Goal: Complete application form: Complete application form

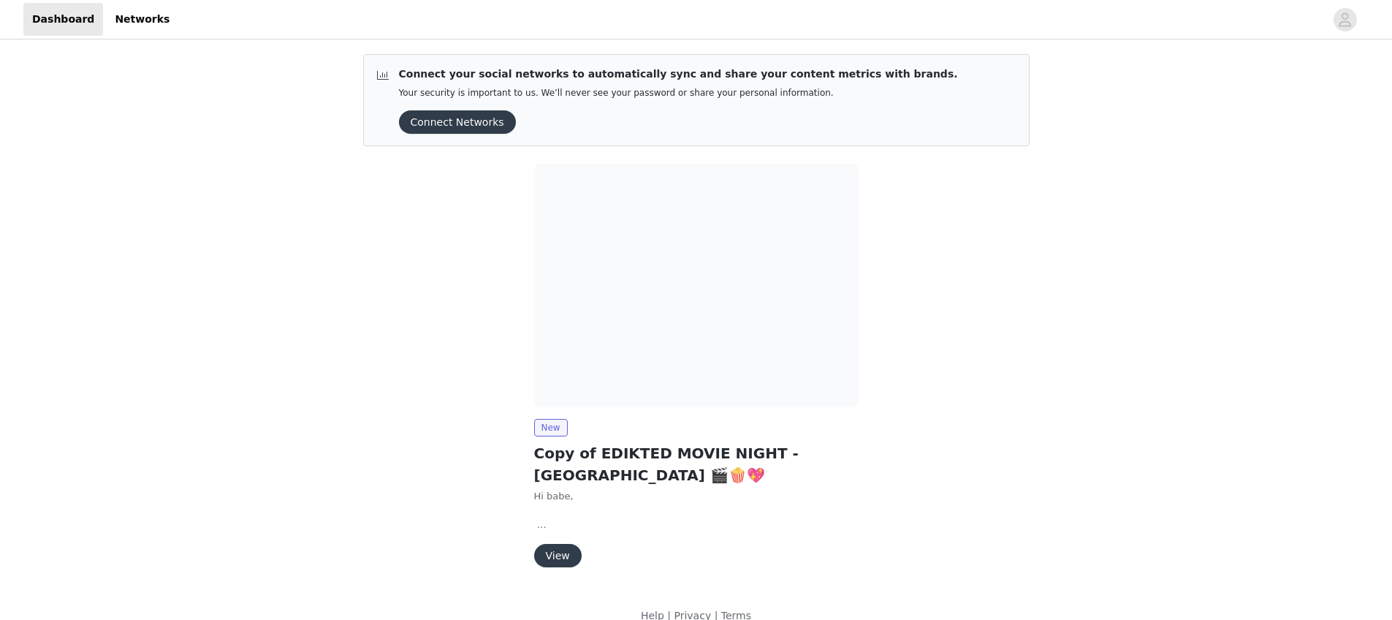
click at [554, 555] on button "View" at bounding box center [558, 555] width 48 height 23
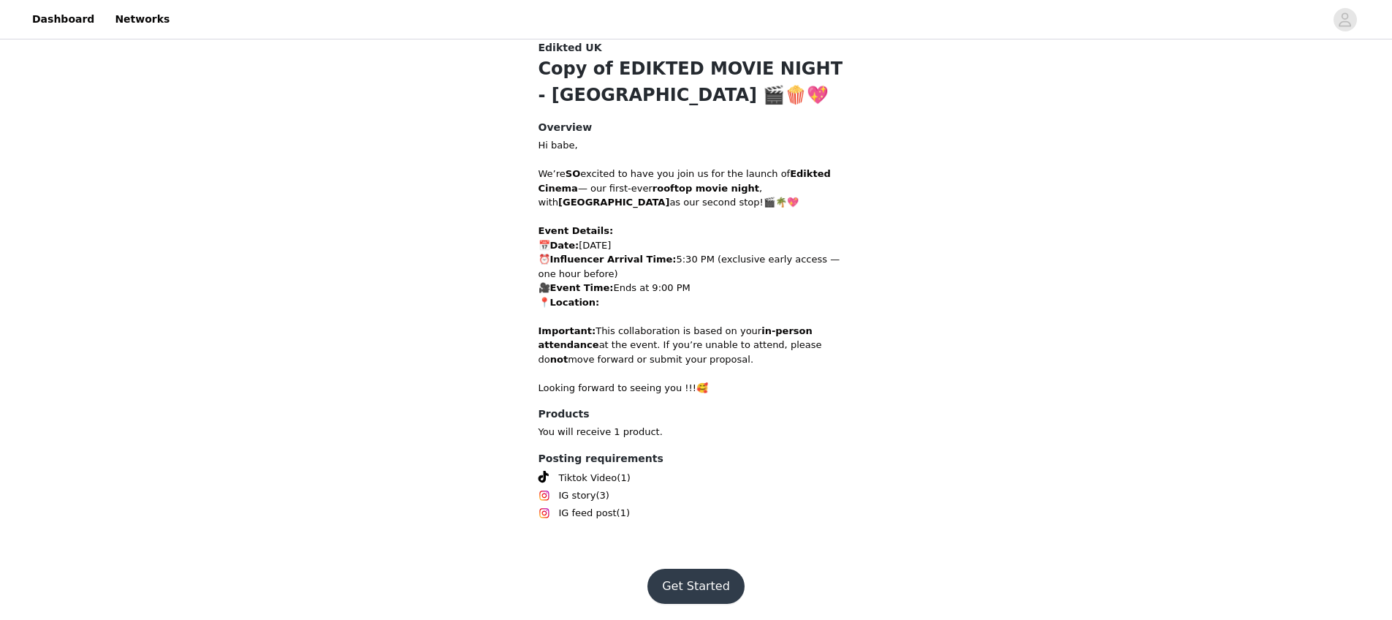
scroll to position [45, 0]
click at [696, 590] on button "Get Started" at bounding box center [696, 584] width 97 height 35
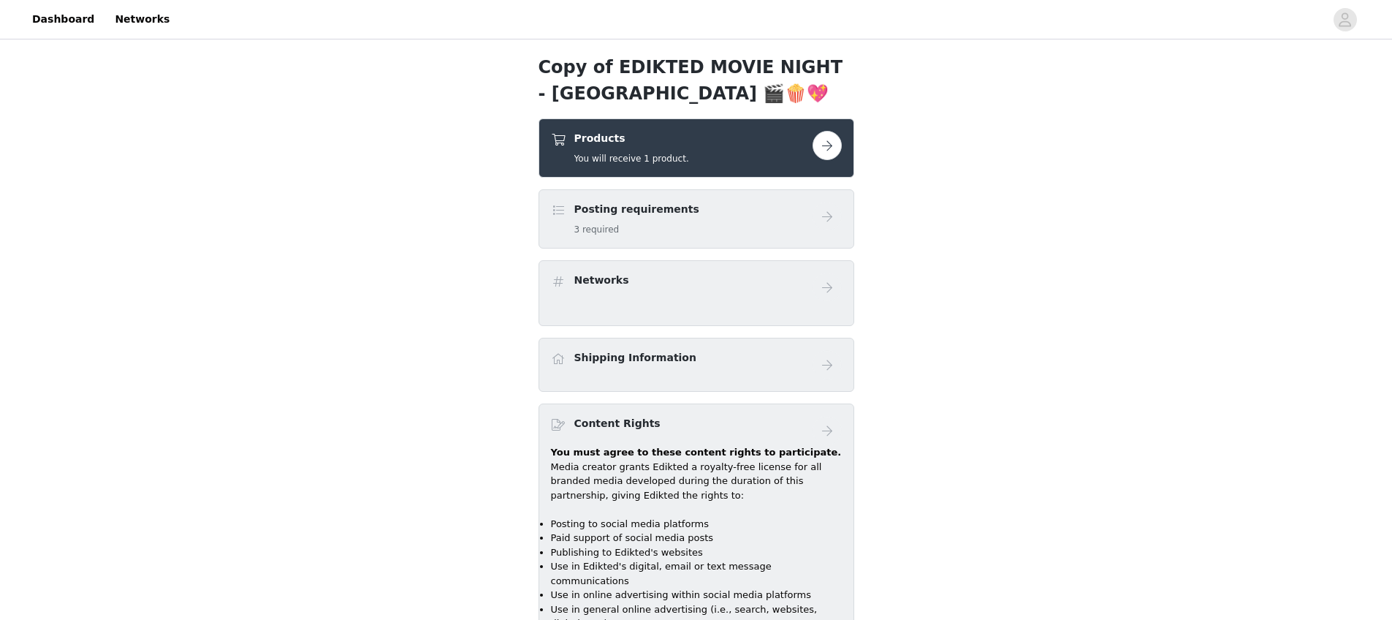
click at [659, 151] on div "Products You will receive 1 product." at bounding box center [631, 148] width 115 height 34
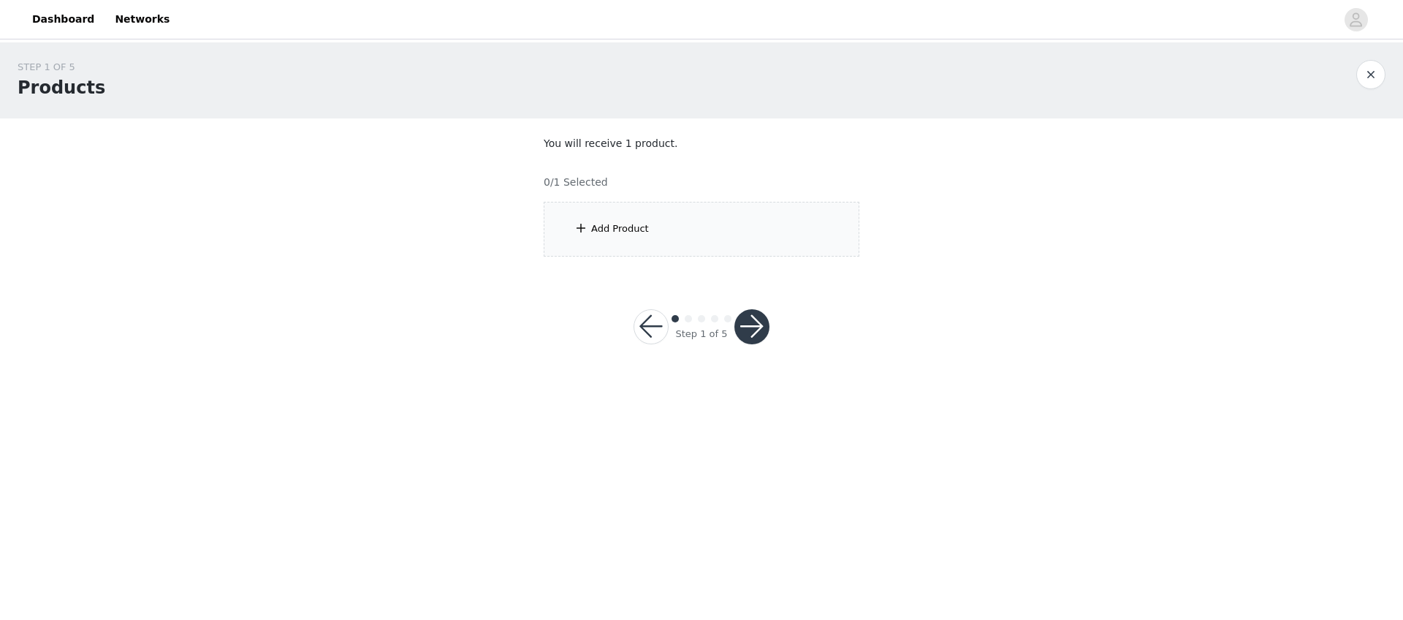
click at [653, 251] on div "Add Product" at bounding box center [702, 229] width 316 height 55
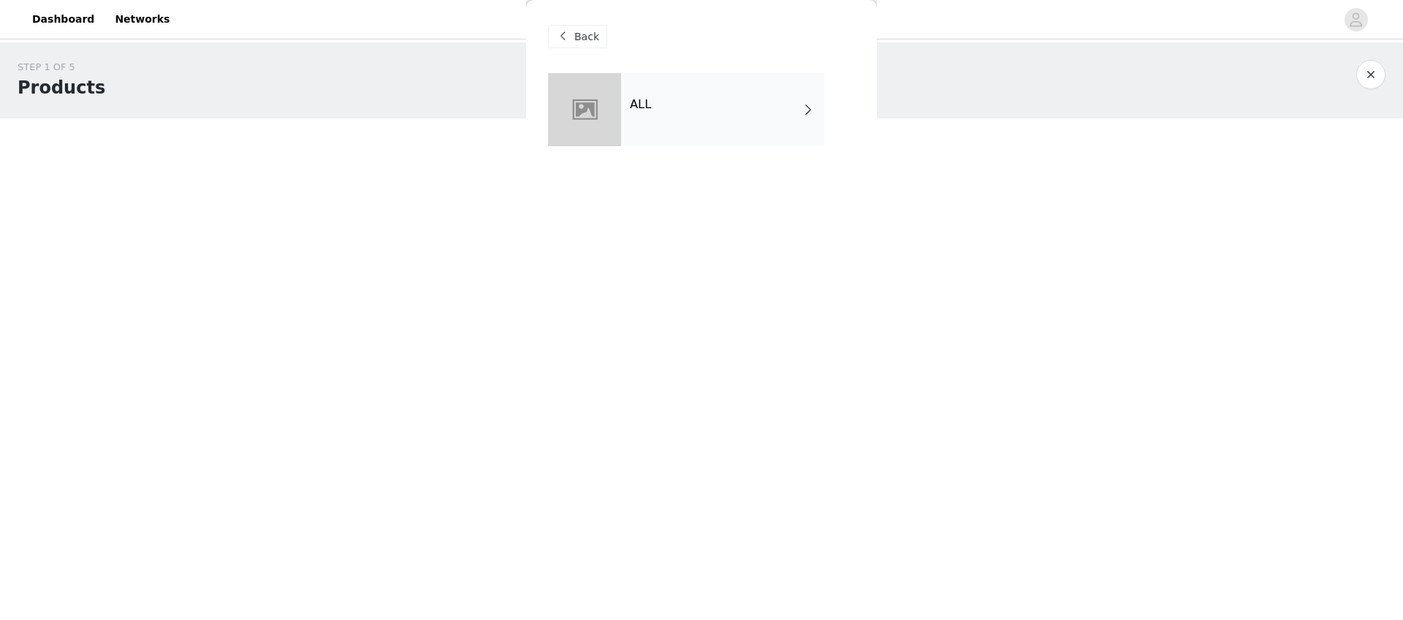
click at [626, 127] on div "ALL" at bounding box center [722, 109] width 203 height 73
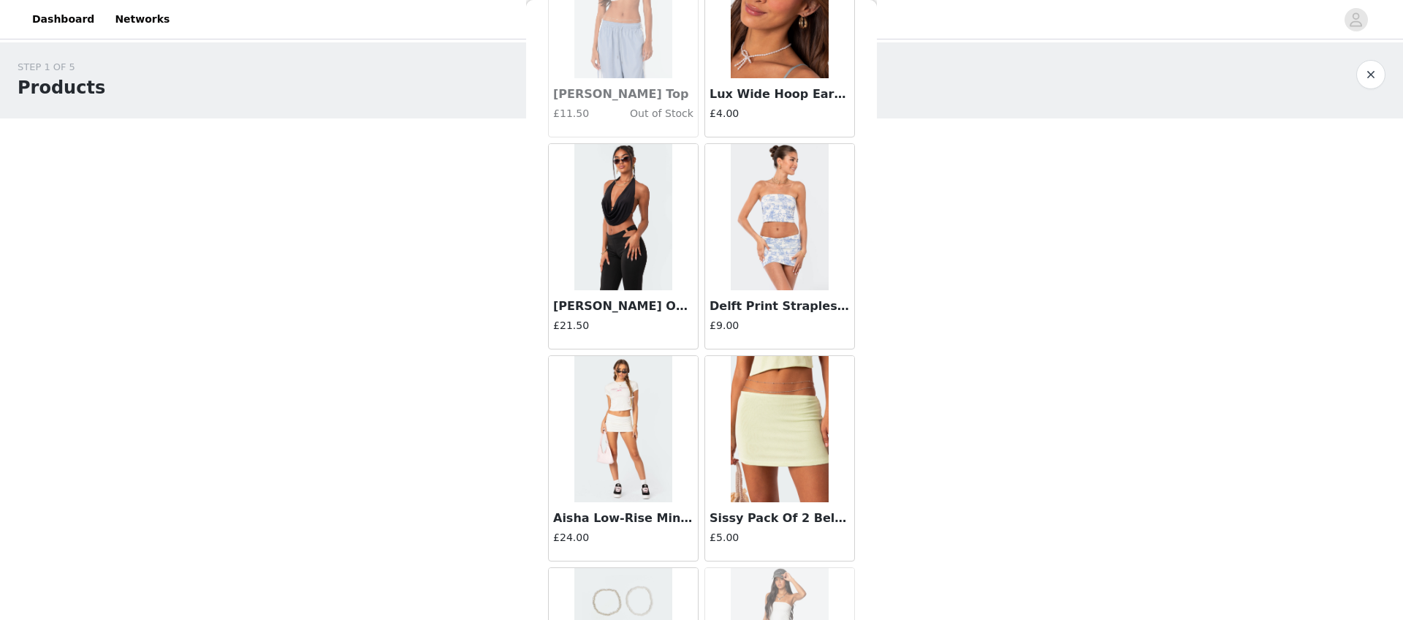
scroll to position [1269, 0]
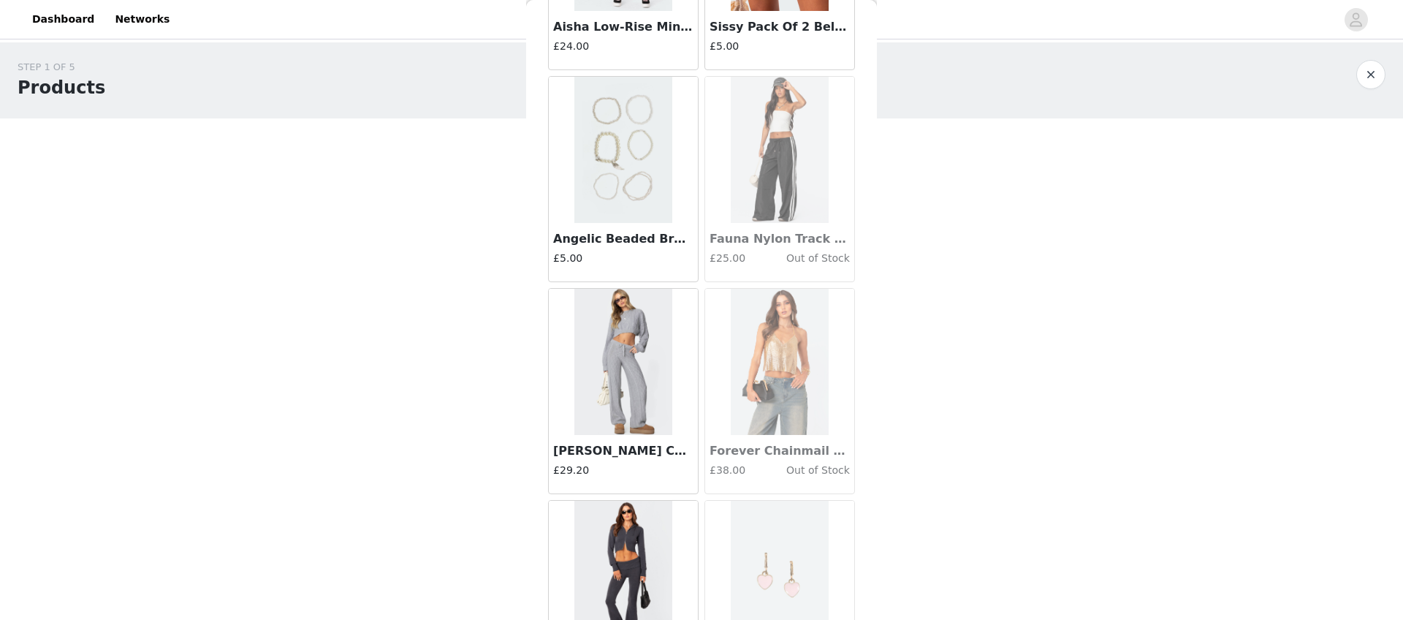
click at [653, 368] on img at bounding box center [622, 362] width 97 height 146
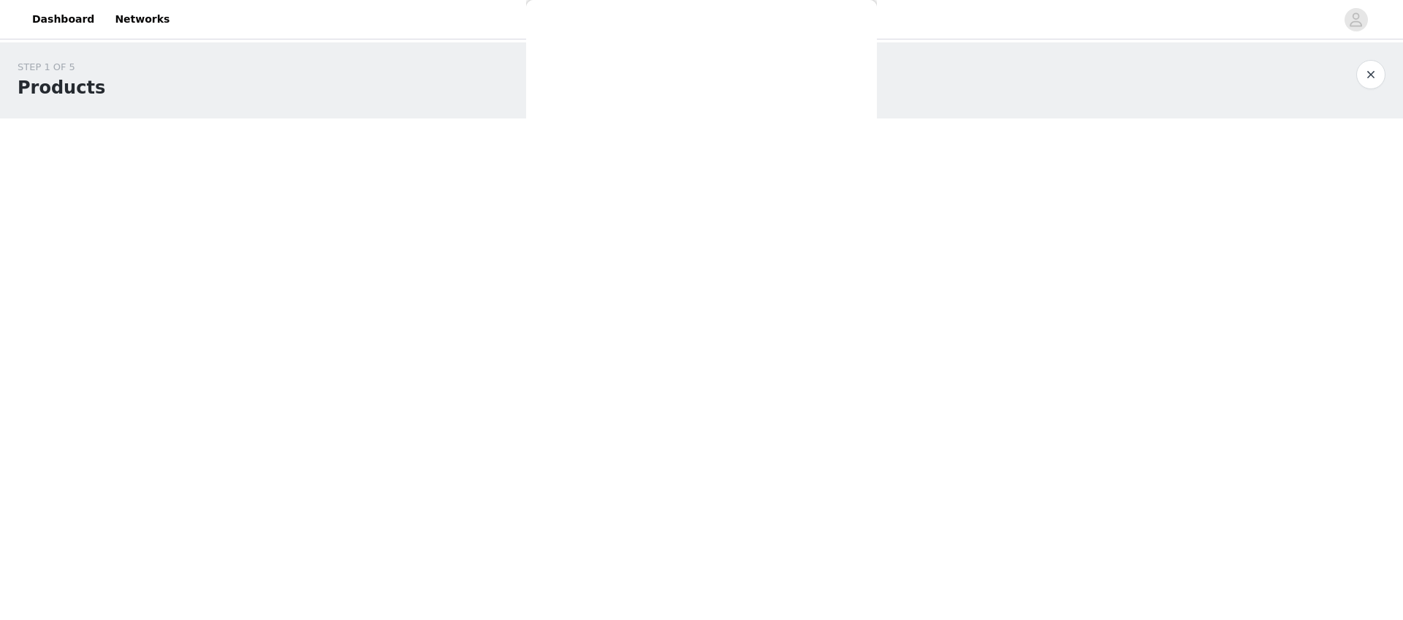
scroll to position [0, 0]
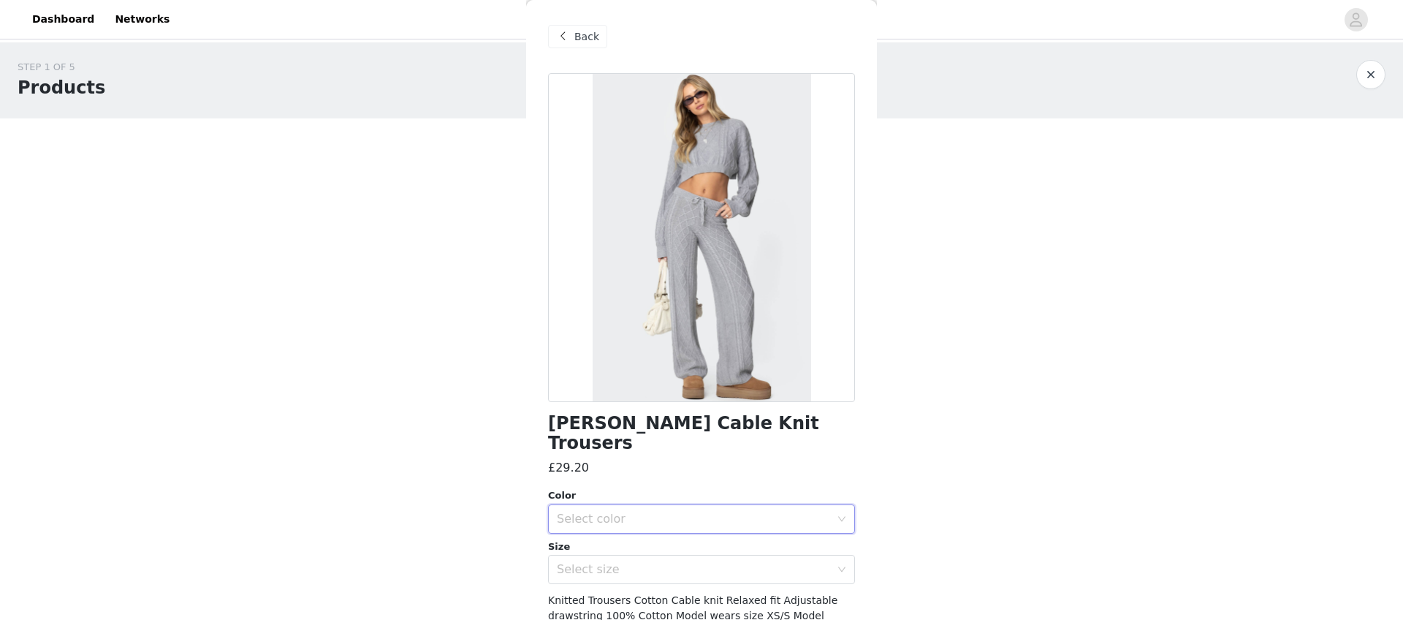
click at [649, 510] on div "Select color" at bounding box center [697, 519] width 280 height 28
click at [642, 542] on li "GRAY" at bounding box center [696, 531] width 296 height 23
click at [640, 562] on div "Select size" at bounding box center [693, 569] width 273 height 15
click at [642, 600] on li "M/L" at bounding box center [696, 604] width 296 height 23
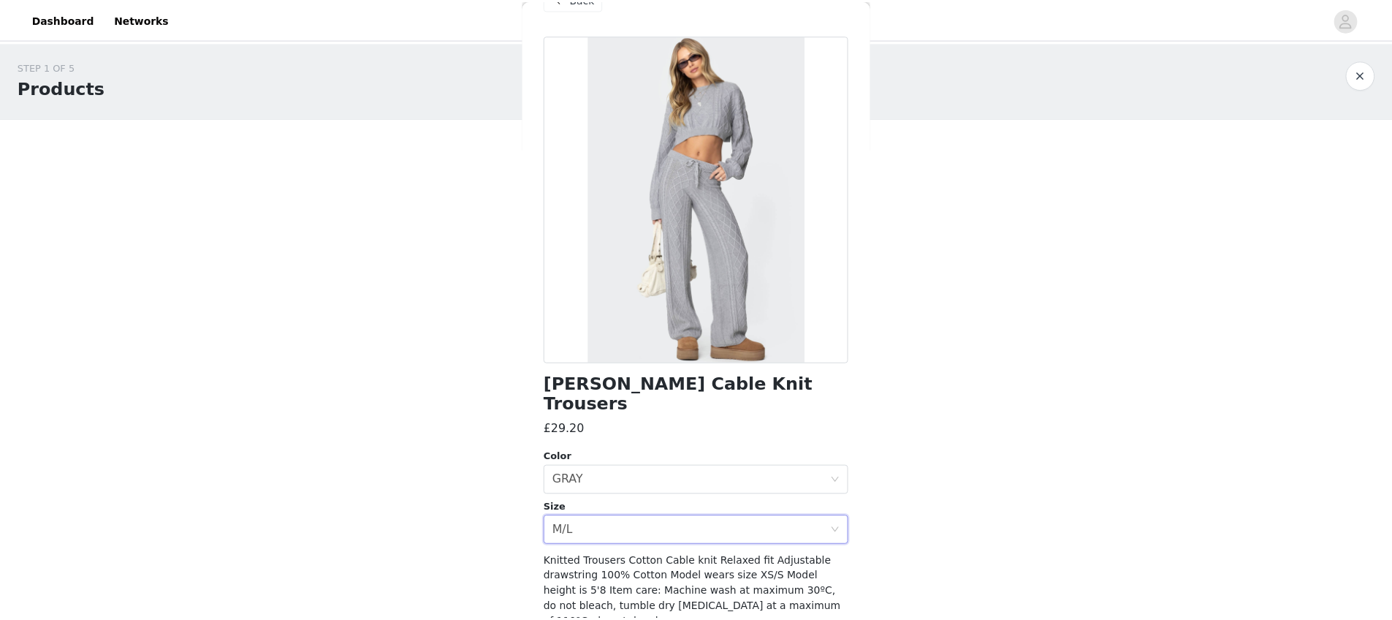
scroll to position [94, 0]
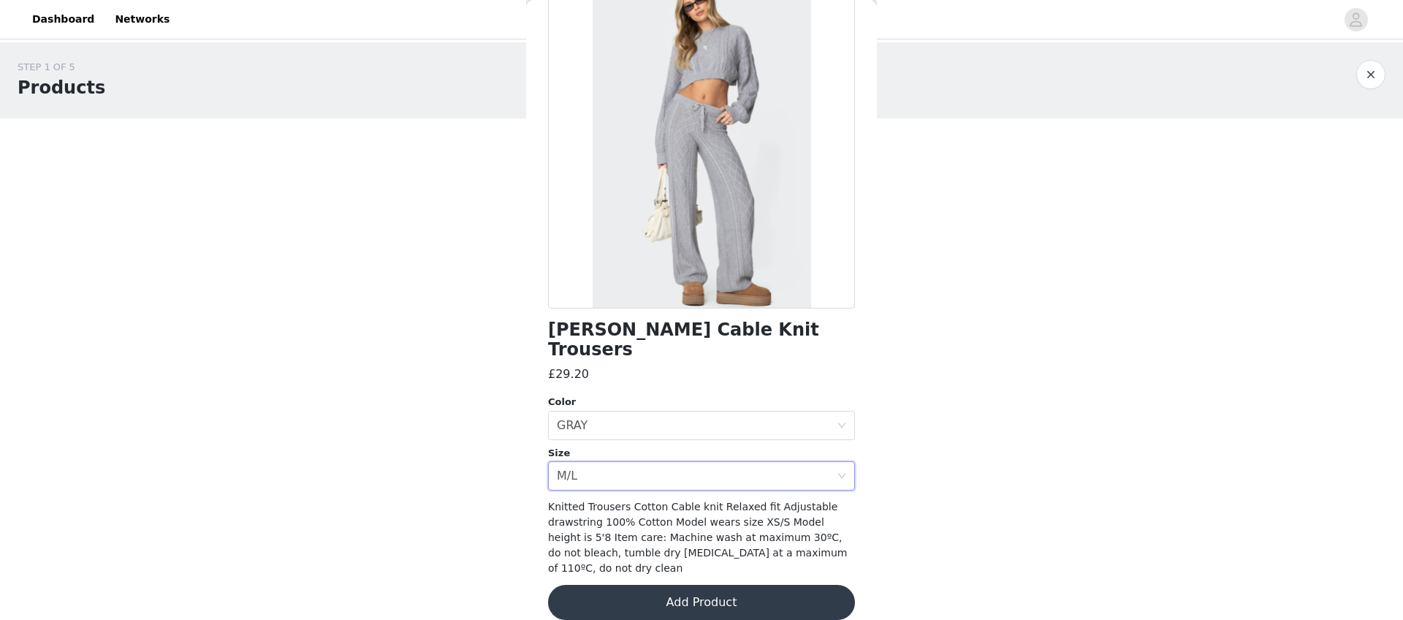
click at [780, 610] on div "Kasey Cable Knit Trousers £29.20 Color Select color GRAY Size Select size M/L K…" at bounding box center [701, 309] width 307 height 658
click at [759, 590] on button "Add Product" at bounding box center [701, 602] width 307 height 35
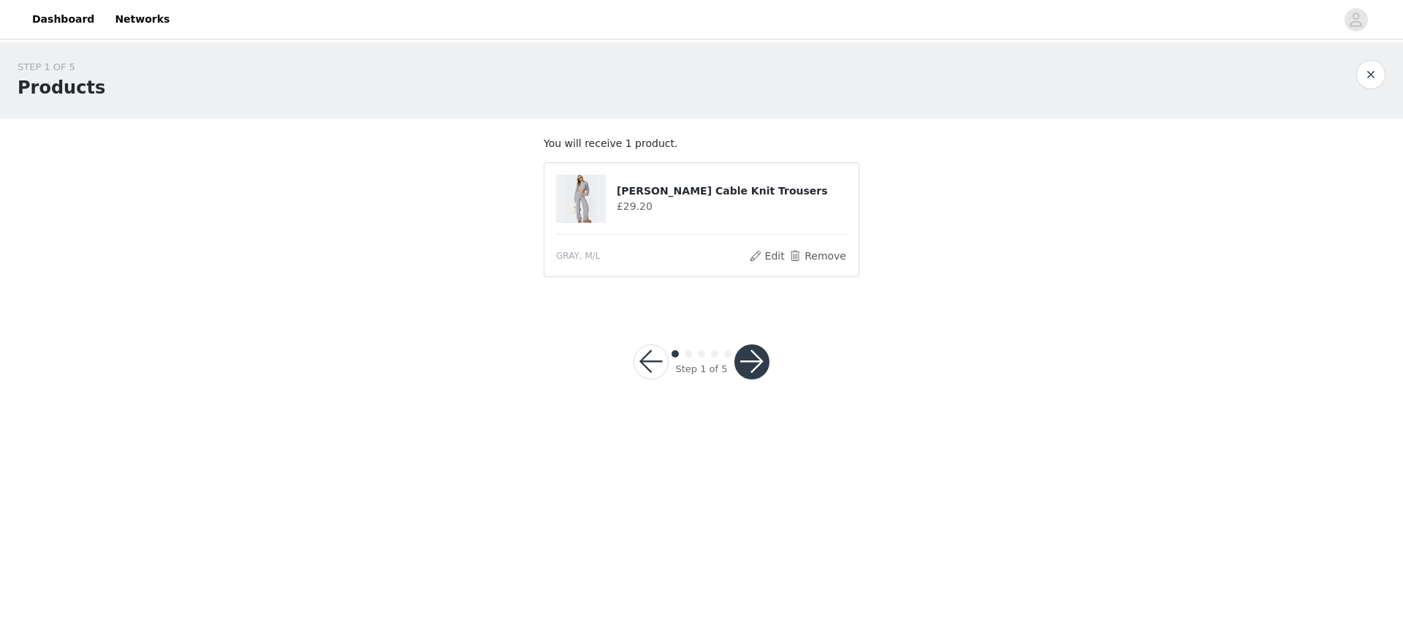
click at [721, 308] on section "You will receive 1 product. Kasey Cable Knit Trousers £29.20 GRAY, M/L Edit Rem…" at bounding box center [701, 213] width 351 height 191
click at [1362, 73] on button "button" at bounding box center [1370, 74] width 29 height 29
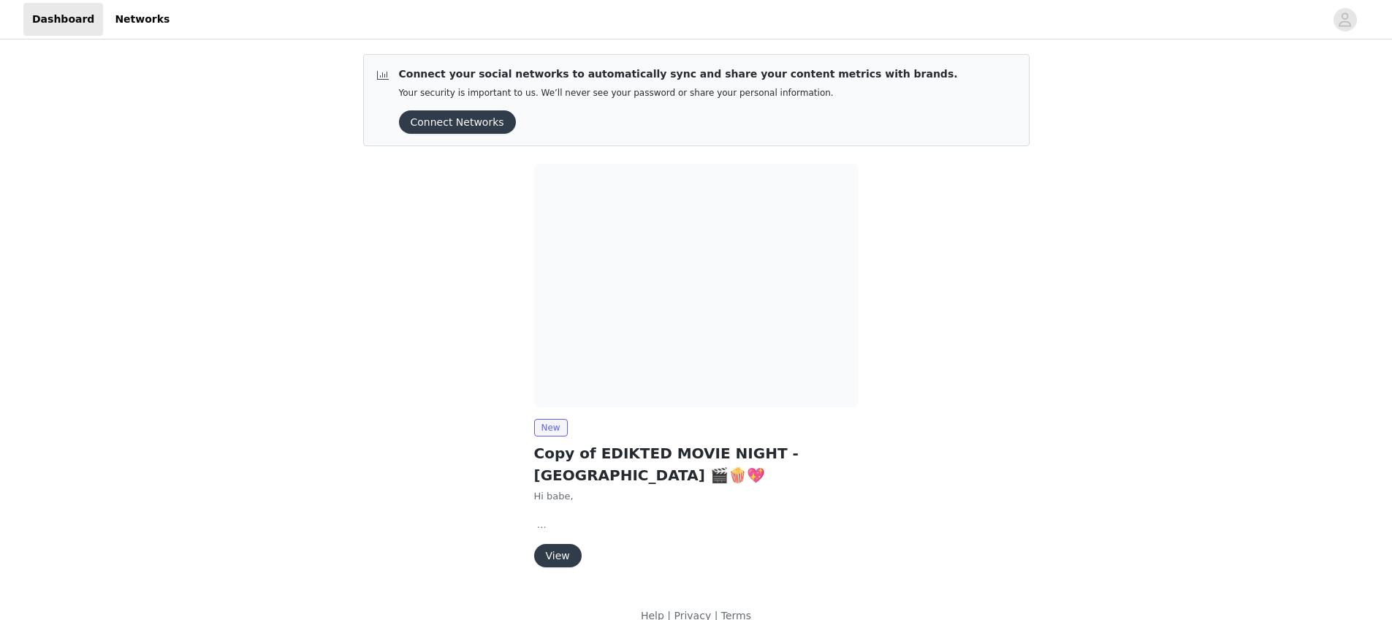
click at [568, 554] on button "View" at bounding box center [558, 555] width 48 height 23
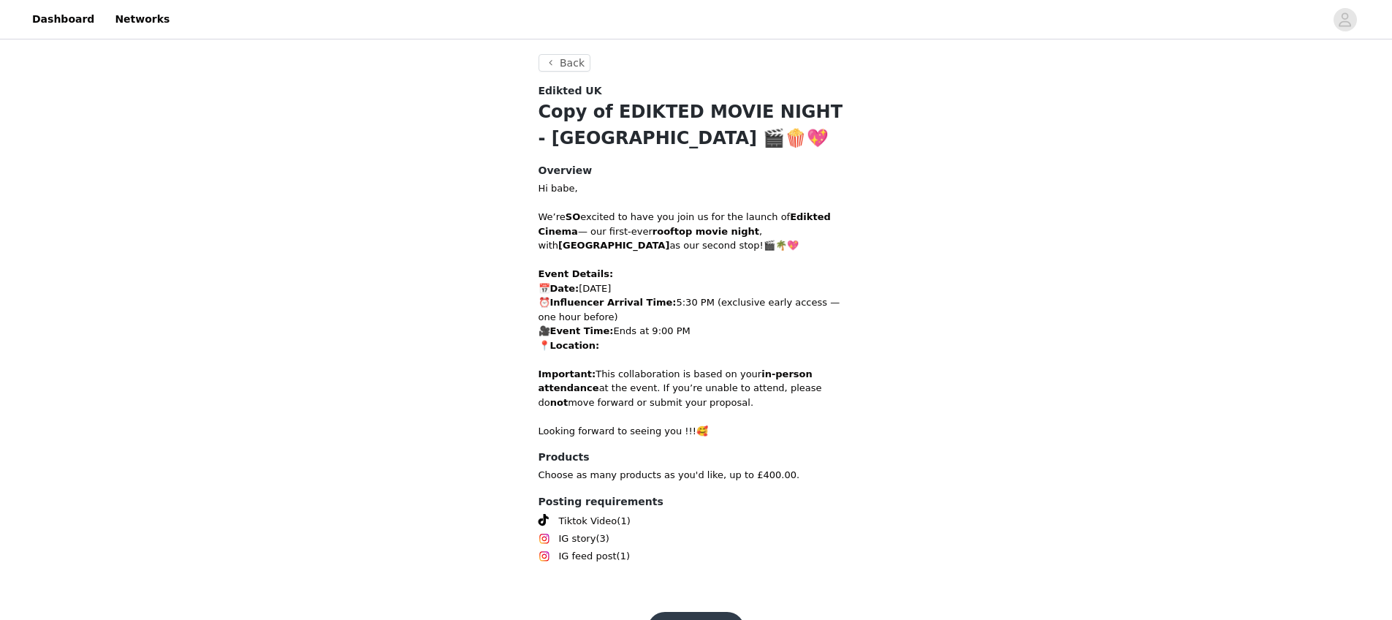
click at [697, 241] on p "We’re SO excited to have you join us for the launch of Edikted Cinema — our fir…" at bounding box center [697, 231] width 316 height 43
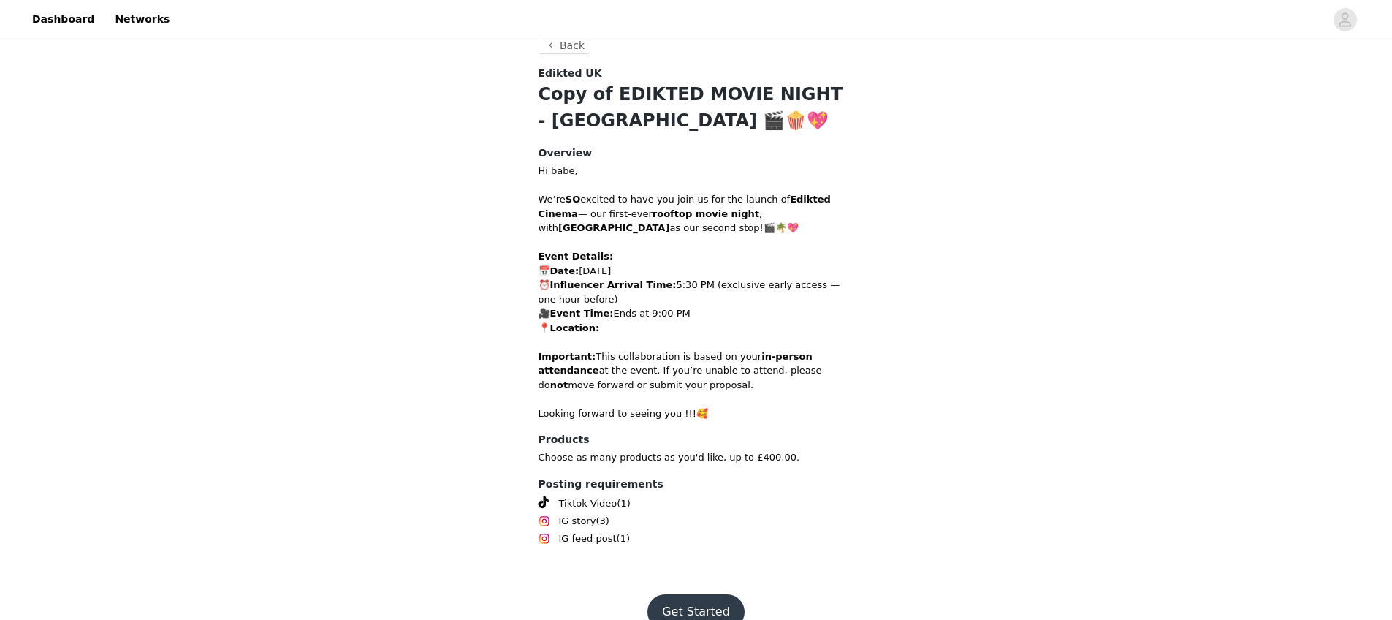
scroll to position [45, 0]
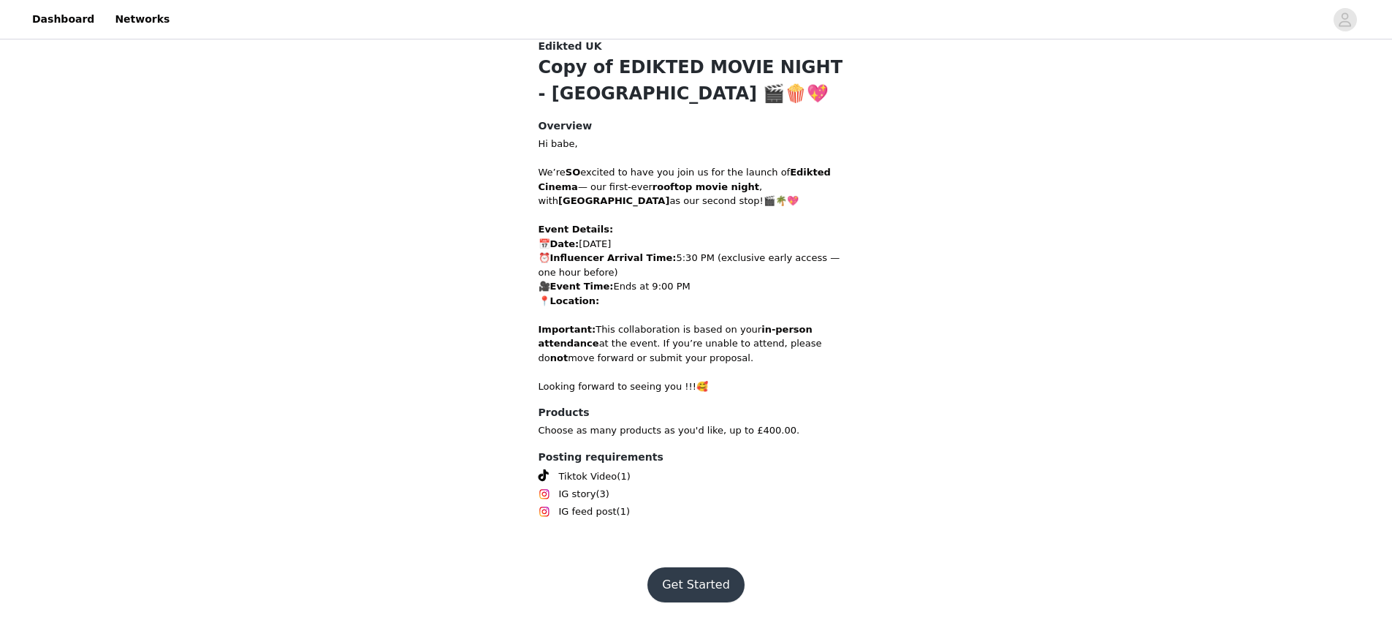
click at [684, 544] on section "Back Edikted UK Copy of EDIKTED MOVIE NIGHT - [GEOGRAPHIC_DATA] 🎬🍿💖 Overview Hi…" at bounding box center [696, 280] width 351 height 540
click at [696, 587] on button "Get Started" at bounding box center [696, 584] width 97 height 35
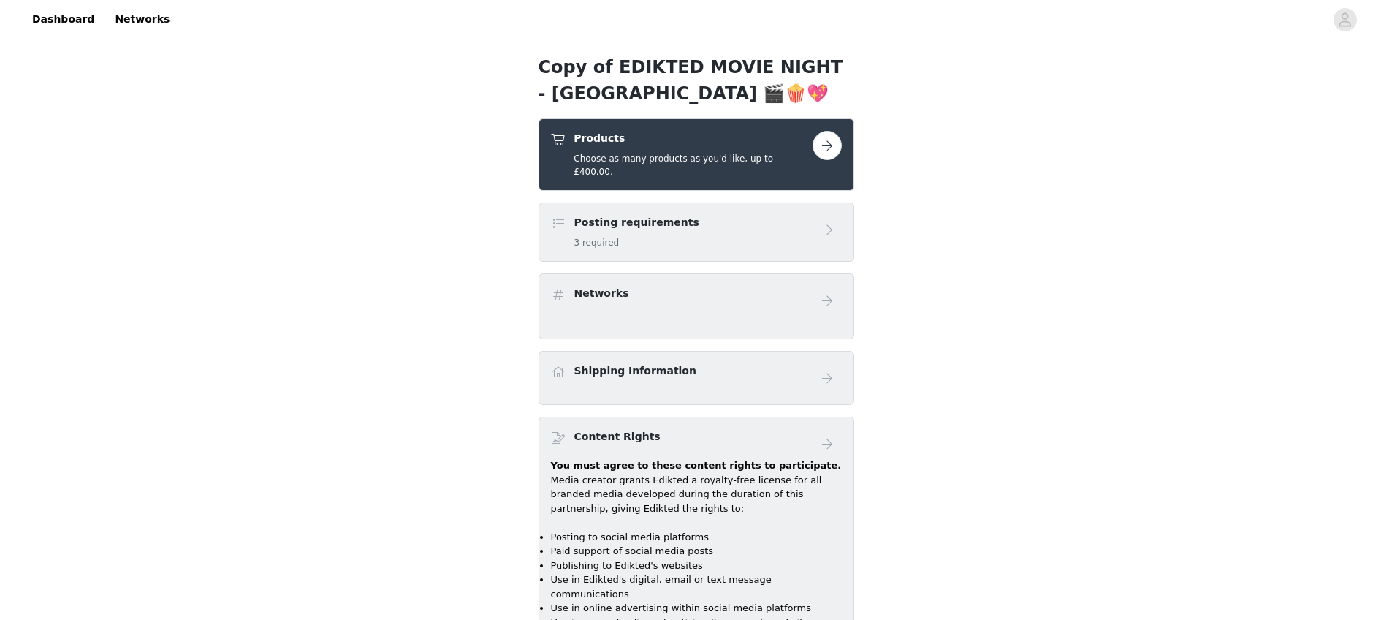
click at [639, 161] on h5 "Choose as many products as you'd like, up to £400.00." at bounding box center [693, 165] width 238 height 26
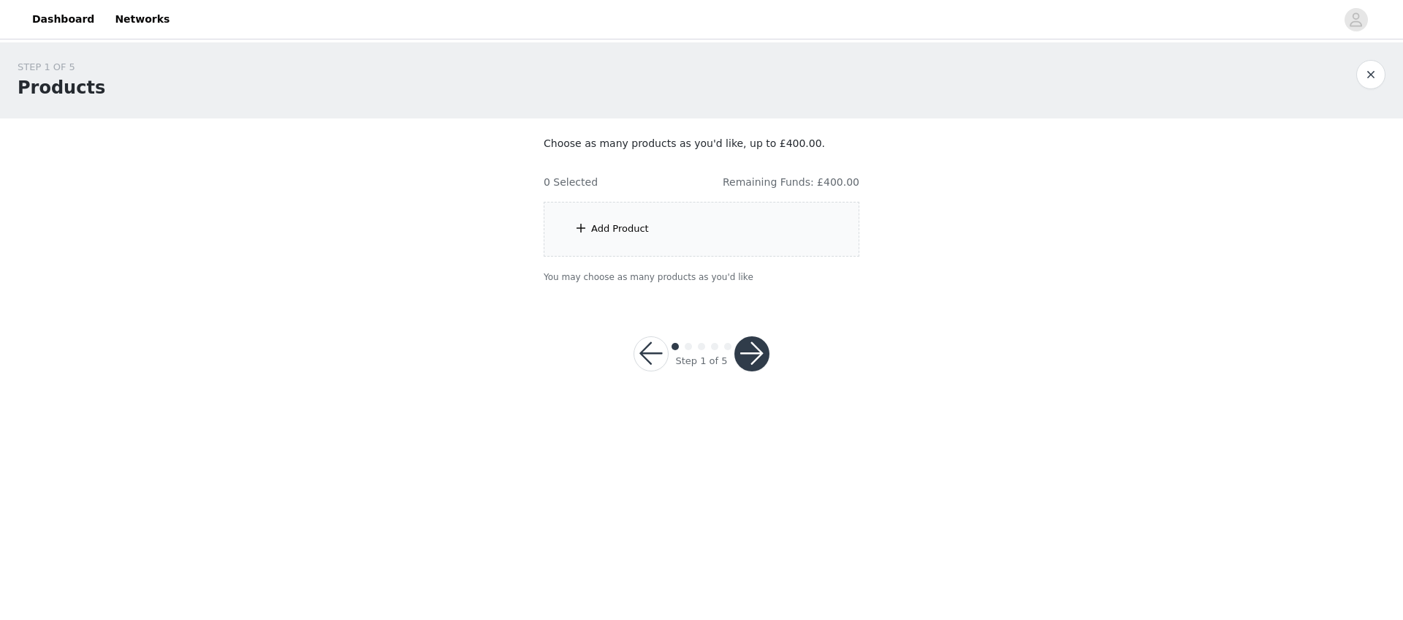
drag, startPoint x: 646, startPoint y: 217, endPoint x: 667, endPoint y: 256, distance: 44.2
click at [646, 216] on div "Add Product" at bounding box center [702, 229] width 316 height 55
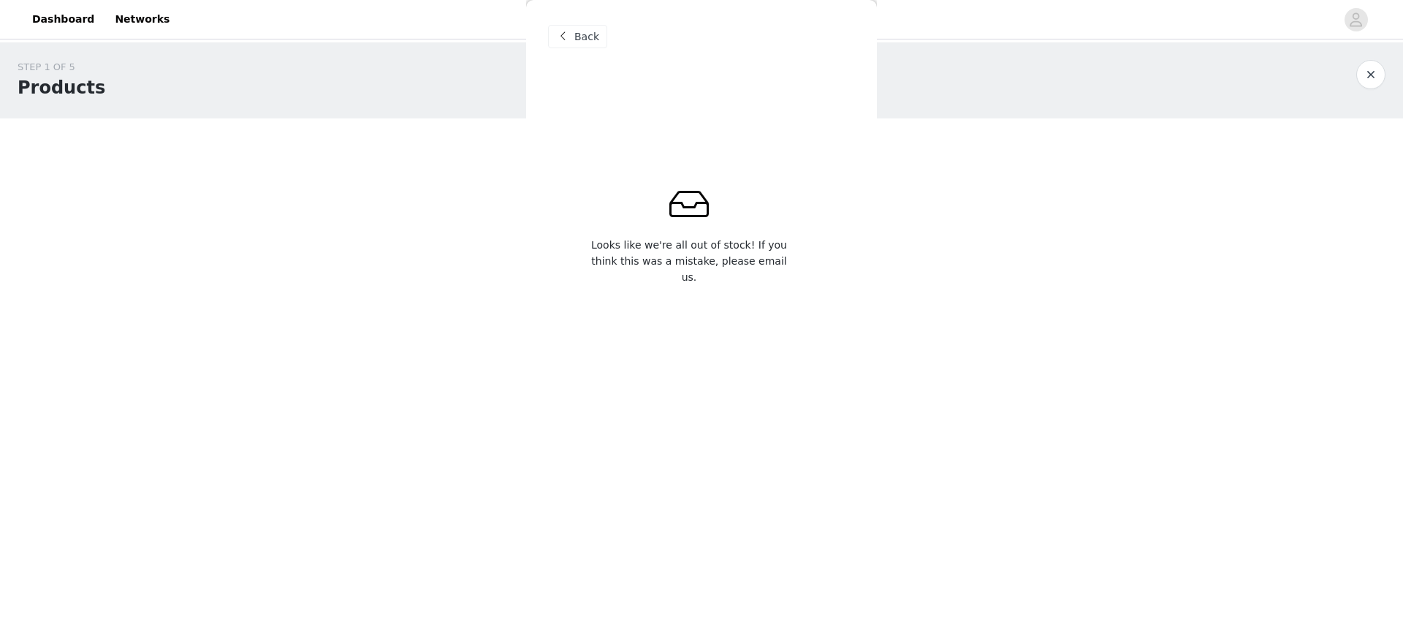
click at [580, 35] on span "Back" at bounding box center [586, 36] width 25 height 15
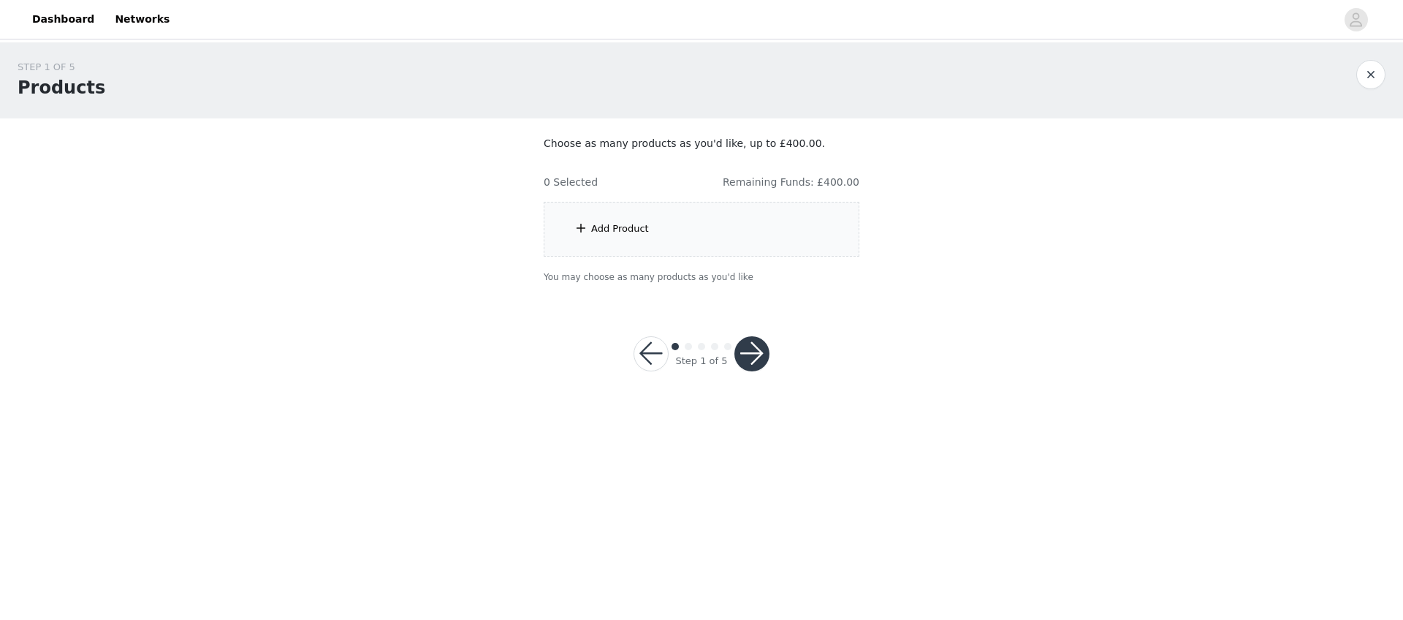
click at [694, 142] on p "Choose as many products as you'd like, up to £400.00." at bounding box center [702, 143] width 316 height 15
click at [690, 222] on div "Add Product" at bounding box center [702, 229] width 316 height 55
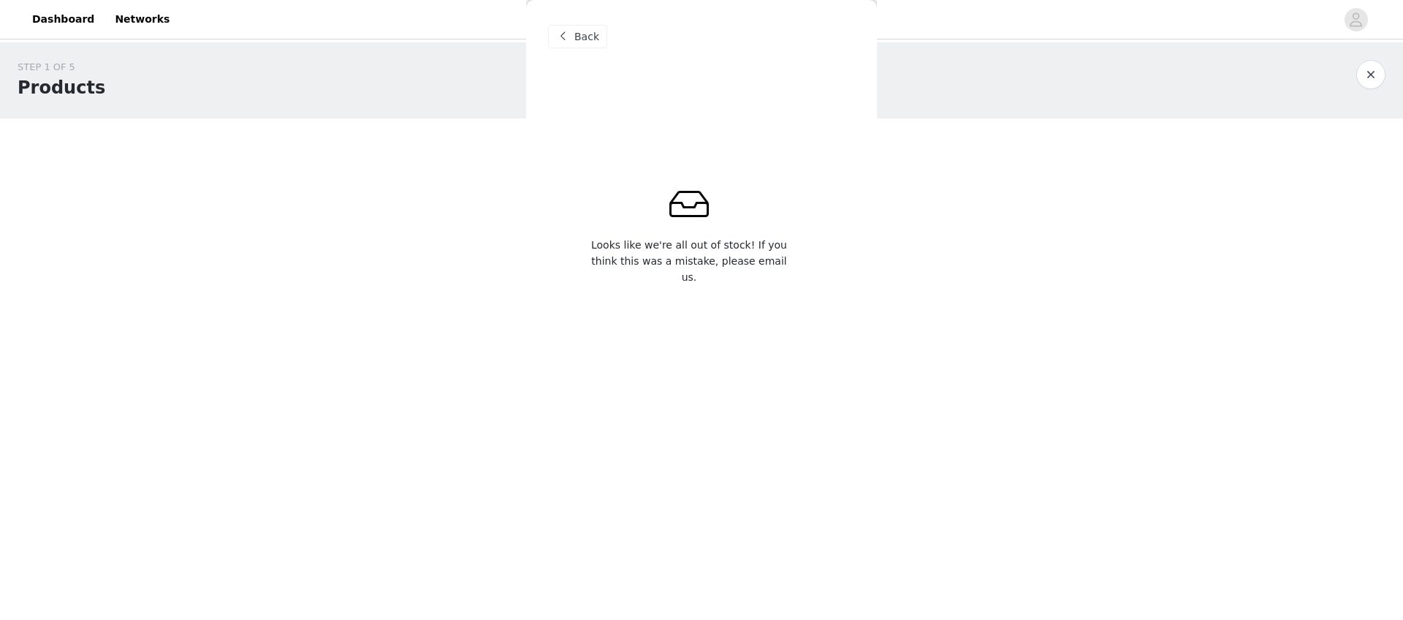
click at [689, 212] on span at bounding box center [689, 204] width 44 height 16
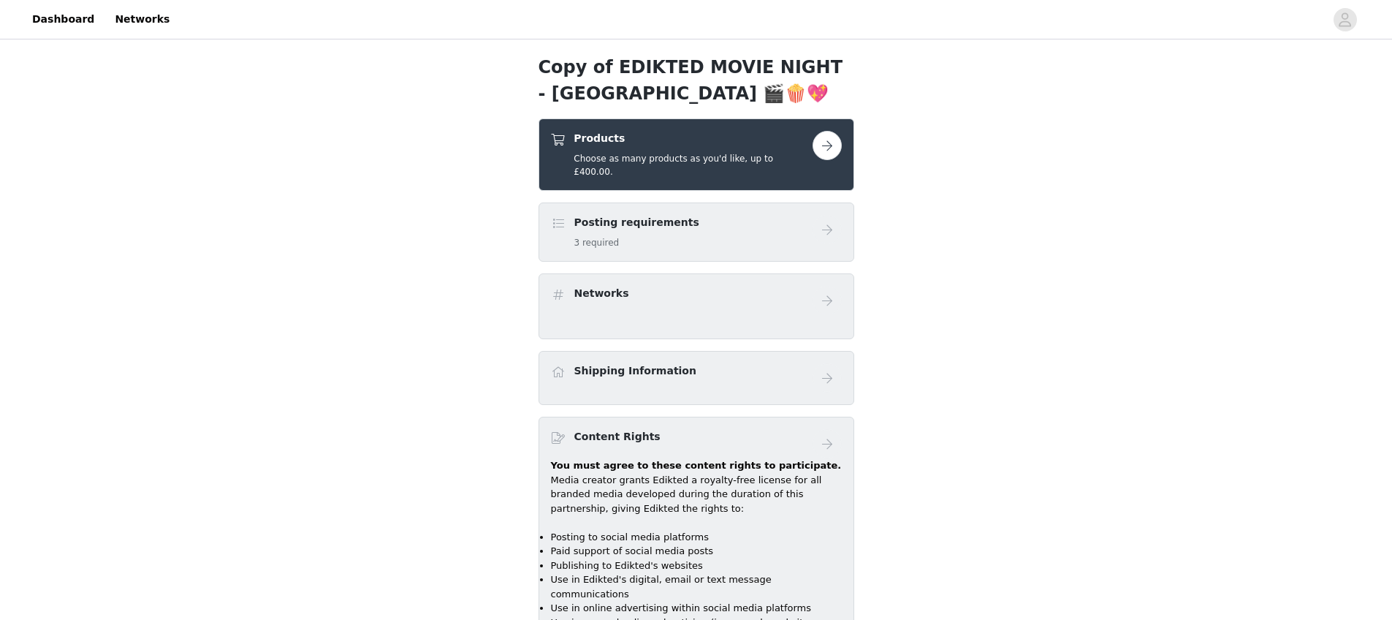
click at [730, 165] on div "Products Choose as many products as you'd like, up to £400.00." at bounding box center [697, 154] width 316 height 72
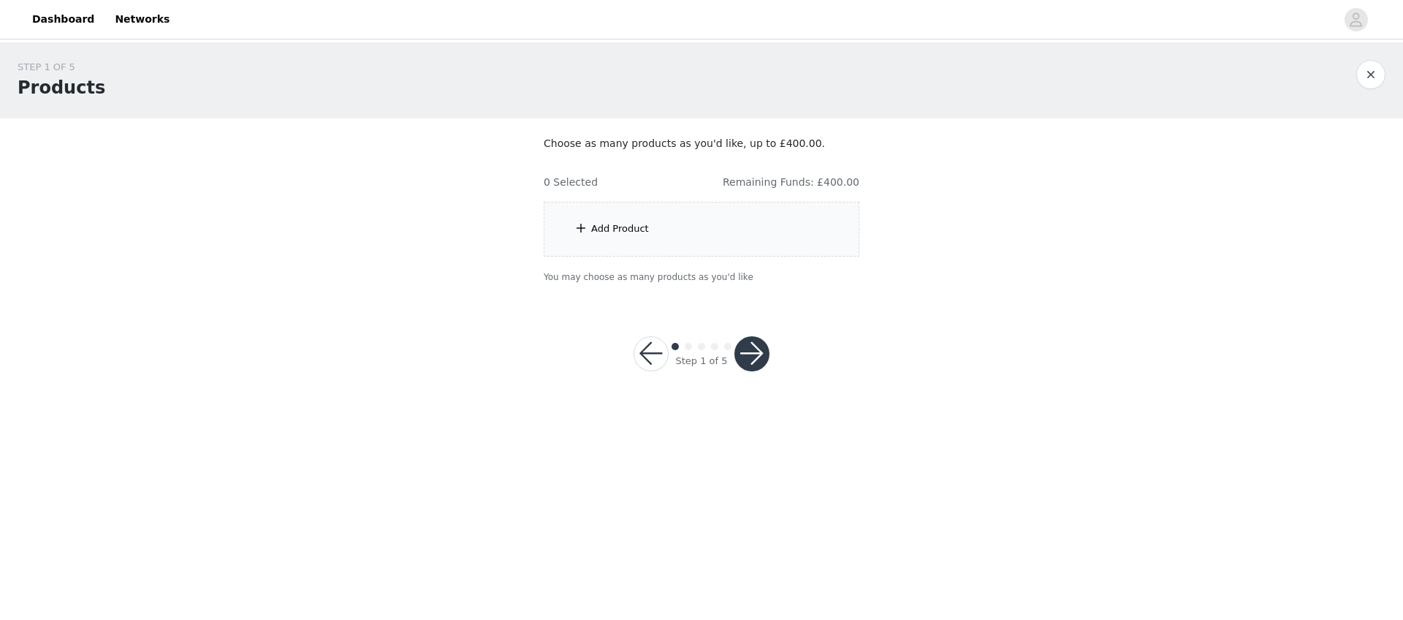
click at [755, 227] on div "Add Product" at bounding box center [702, 229] width 316 height 55
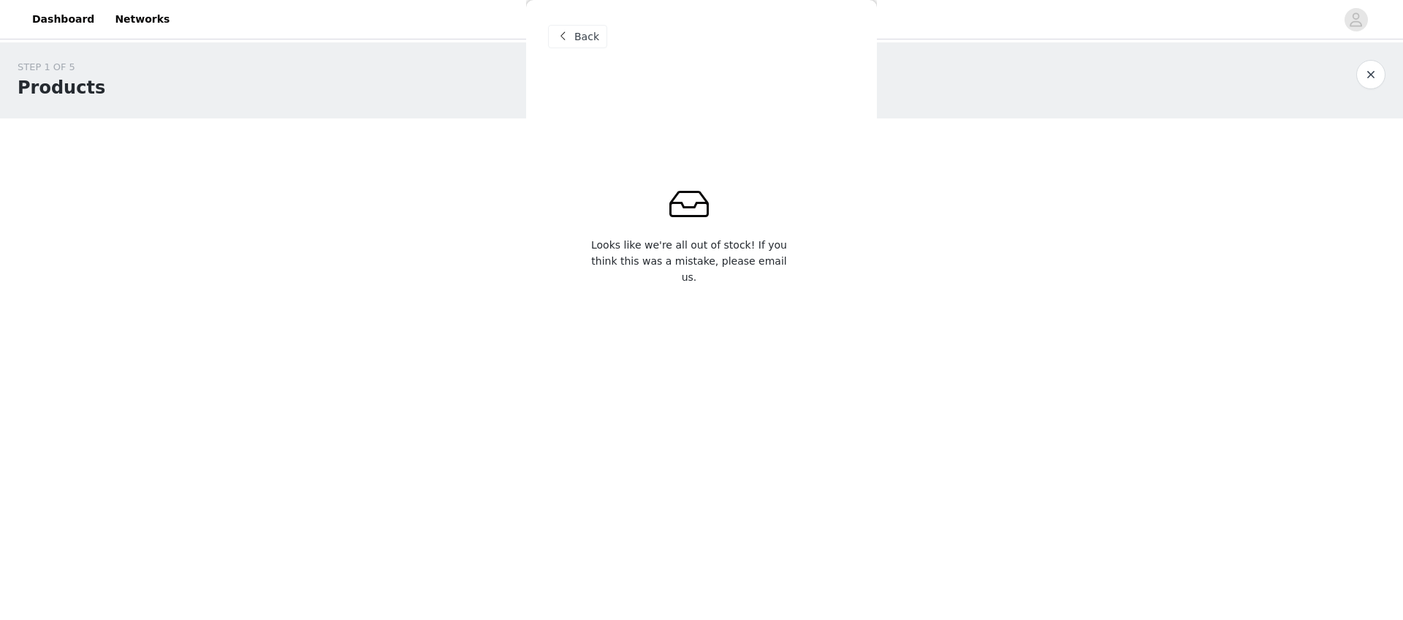
click at [612, 40] on div "Back" at bounding box center [701, 36] width 307 height 73
click at [574, 37] on span "Back" at bounding box center [586, 36] width 25 height 15
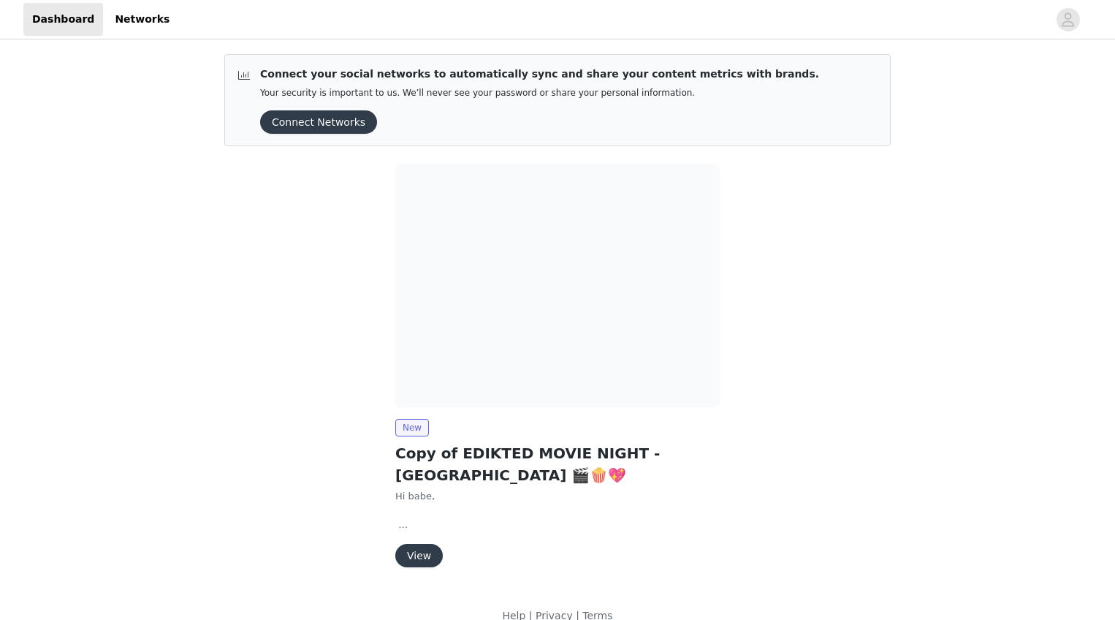
click at [542, 346] on img at bounding box center [557, 285] width 324 height 243
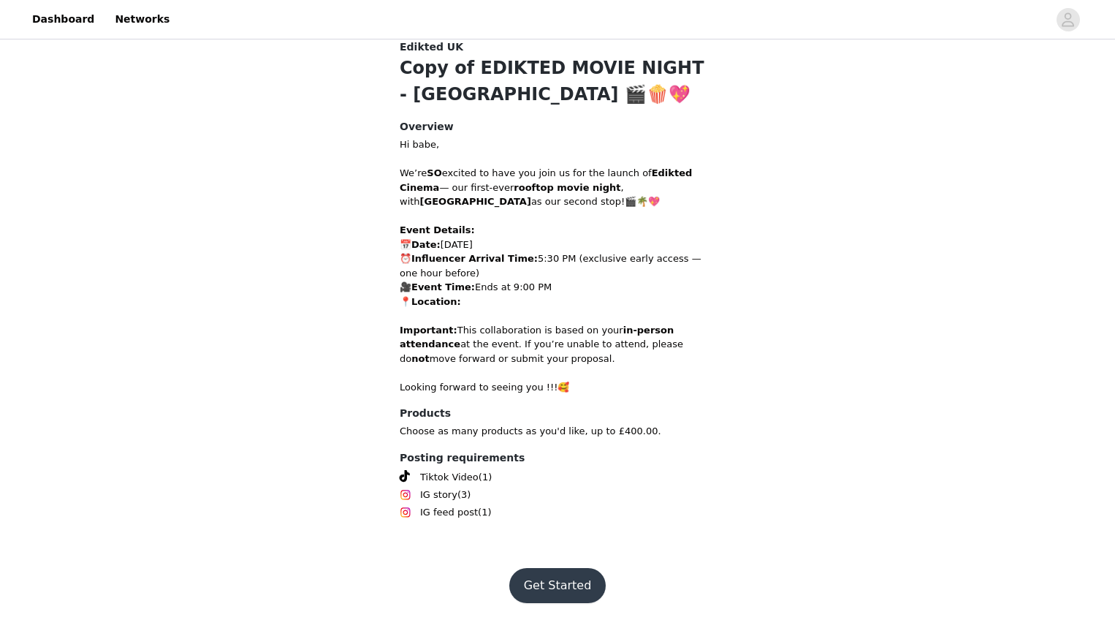
scroll to position [45, 0]
click at [596, 578] on button "Get Started" at bounding box center [557, 584] width 97 height 35
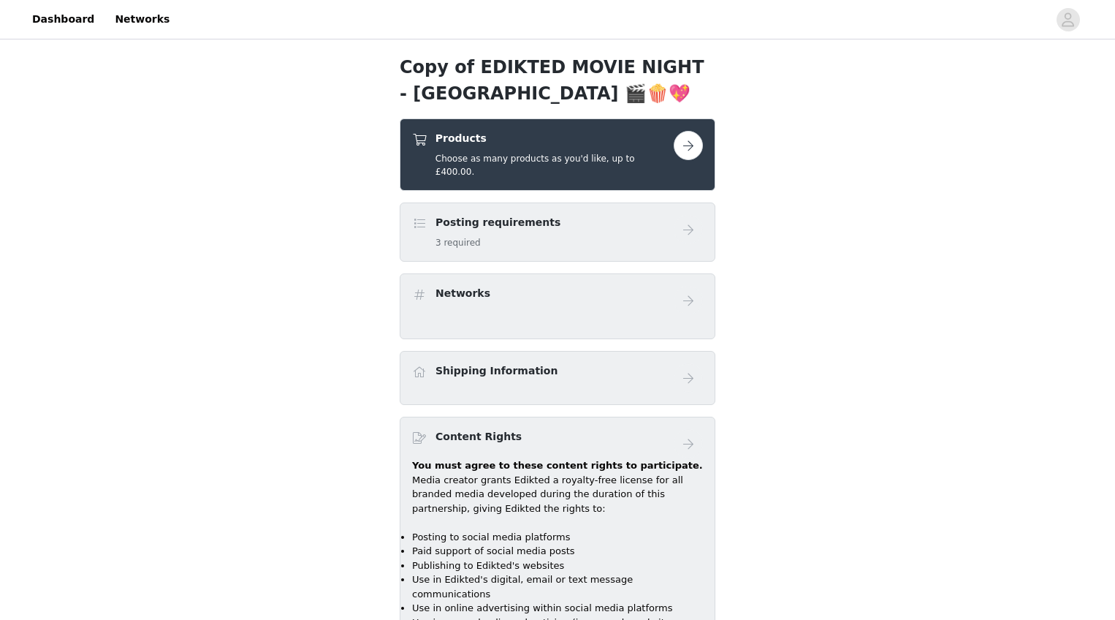
click at [548, 159] on h5 "Choose as many products as you'd like, up to £400.00." at bounding box center [555, 165] width 238 height 26
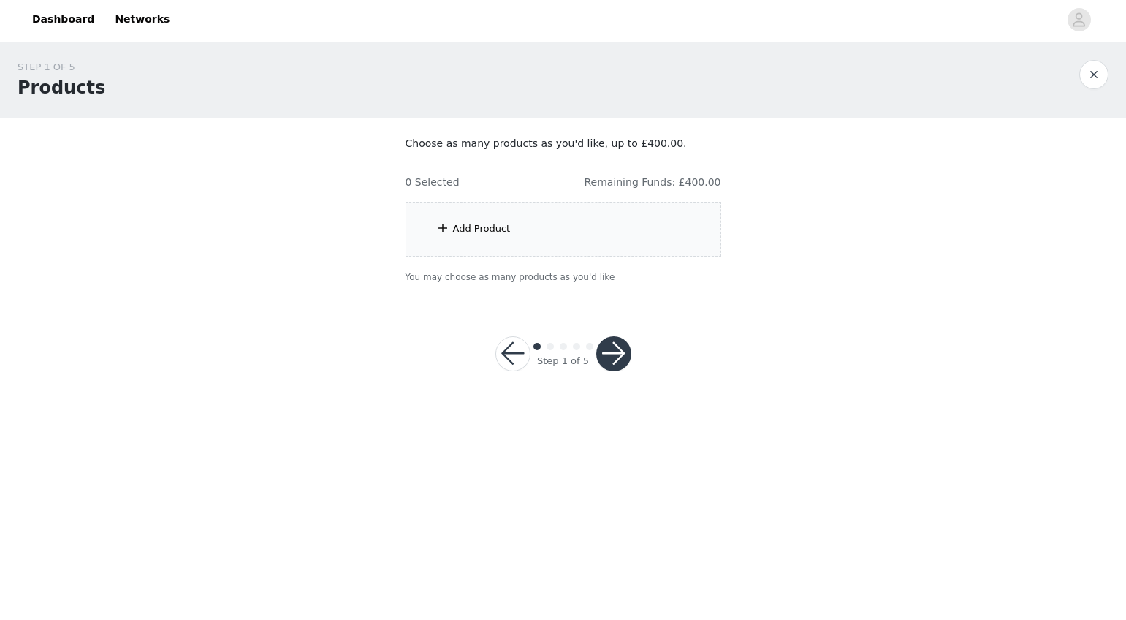
click at [610, 231] on div "Add Product" at bounding box center [564, 229] width 316 height 55
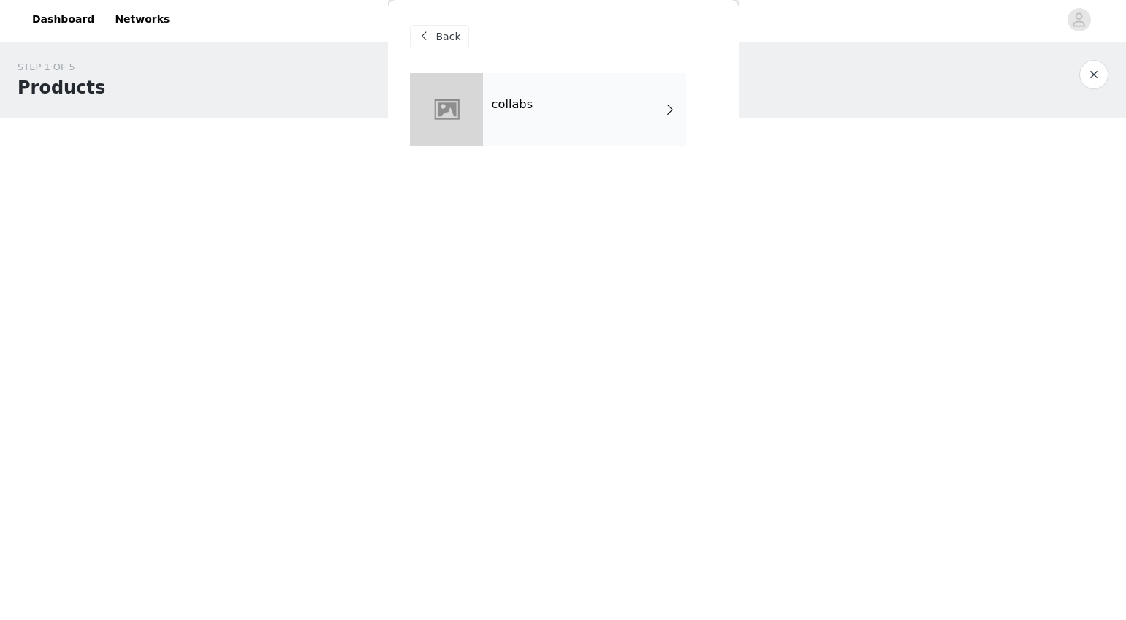
click at [503, 124] on div "collabs" at bounding box center [584, 109] width 203 height 73
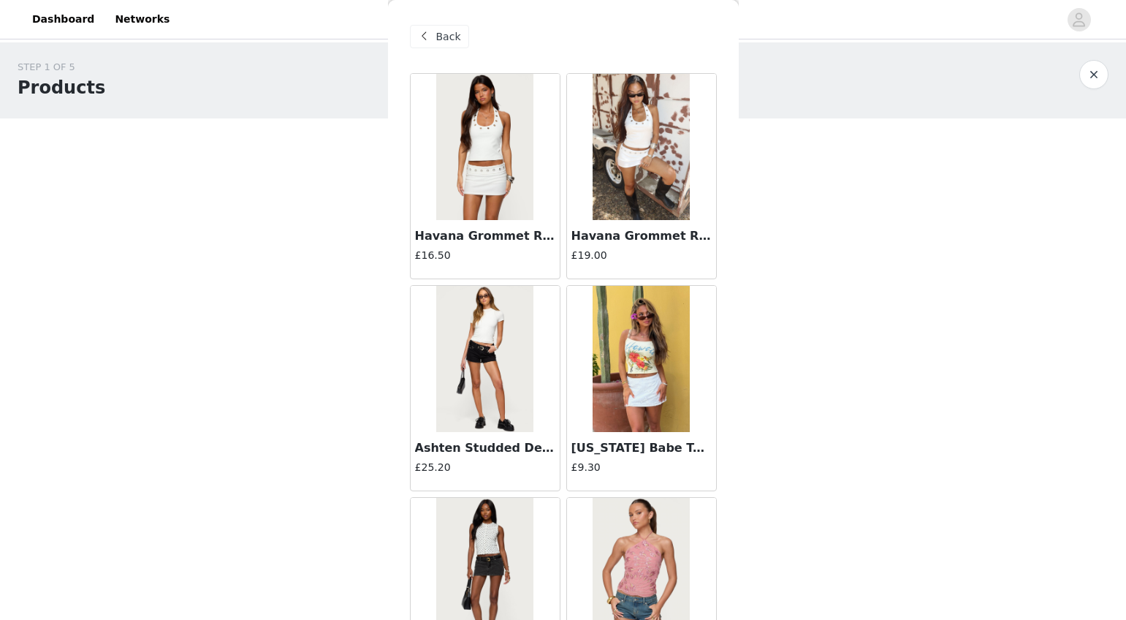
click at [452, 393] on img at bounding box center [484, 359] width 97 height 146
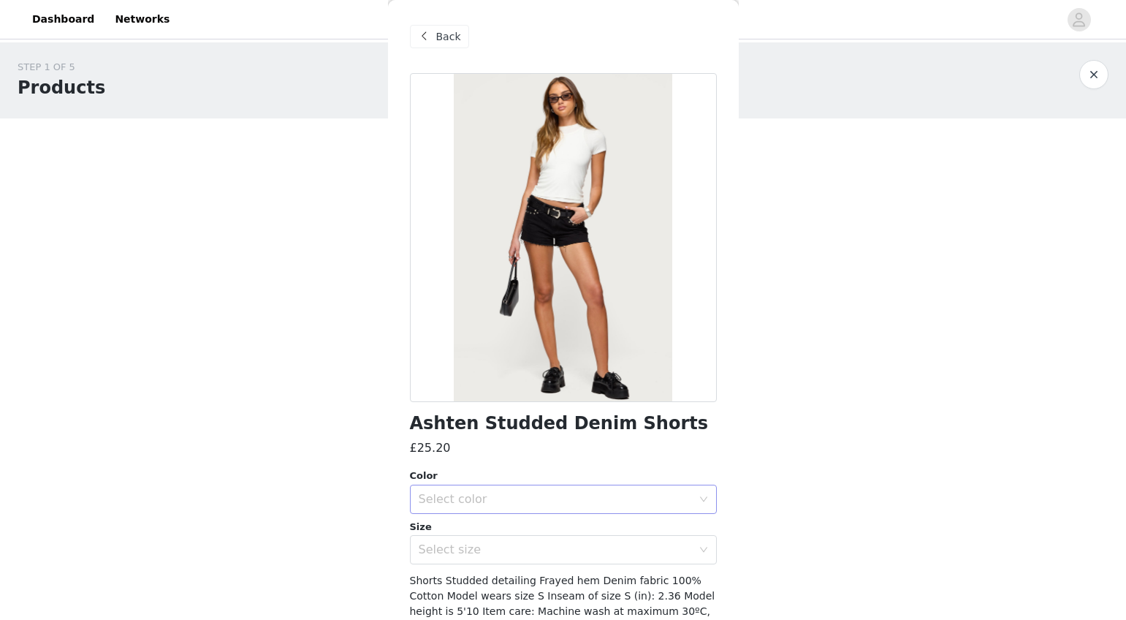
click at [539, 496] on div "Select color" at bounding box center [555, 499] width 273 height 15
click at [544, 537] on li "BLACK" at bounding box center [558, 531] width 296 height 23
click at [543, 555] on div "Select size" at bounding box center [555, 549] width 273 height 15
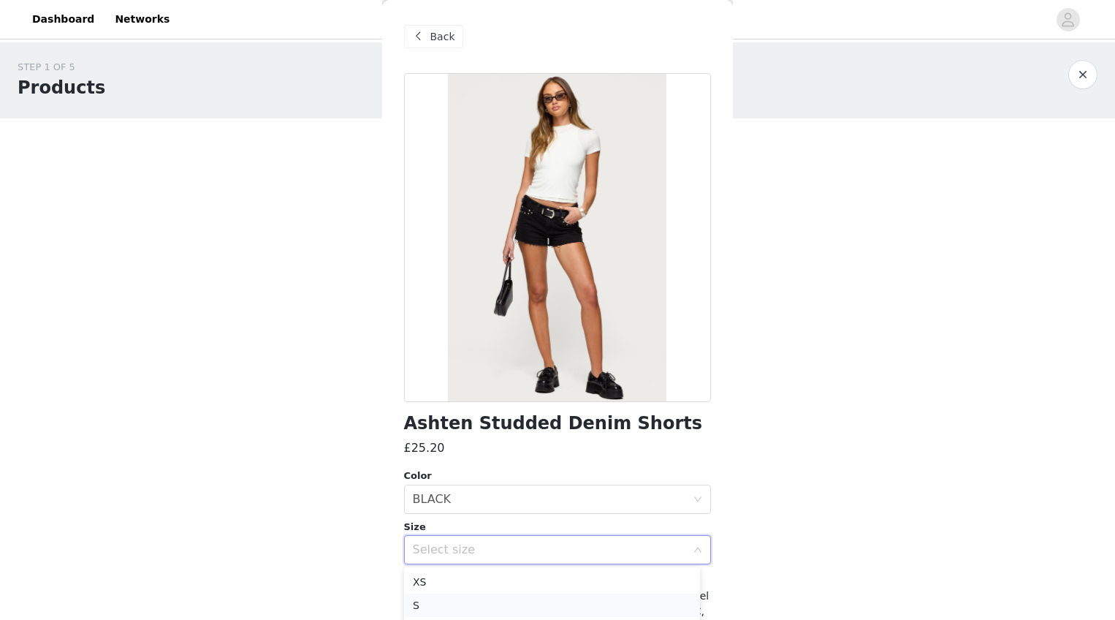
click at [533, 602] on li "S" at bounding box center [552, 604] width 296 height 23
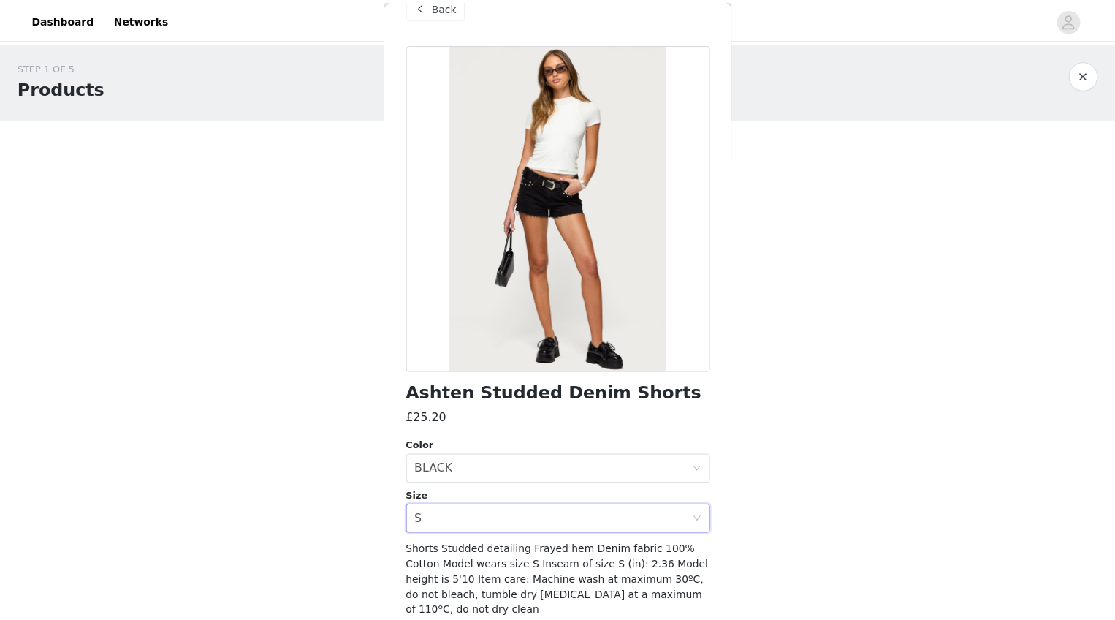
scroll to position [94, 0]
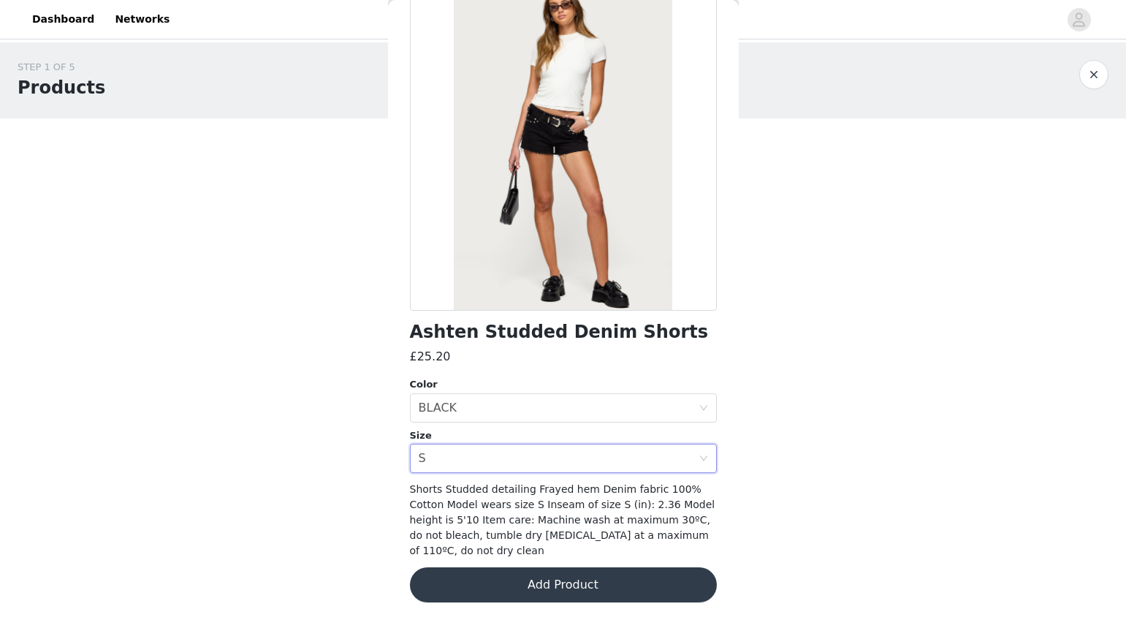
click at [639, 606] on div "Ashten Studded Denim Shorts £25.20 Color Select color BLACK Size Select size S …" at bounding box center [563, 301] width 307 height 638
click at [631, 593] on button "Add Product" at bounding box center [563, 584] width 307 height 35
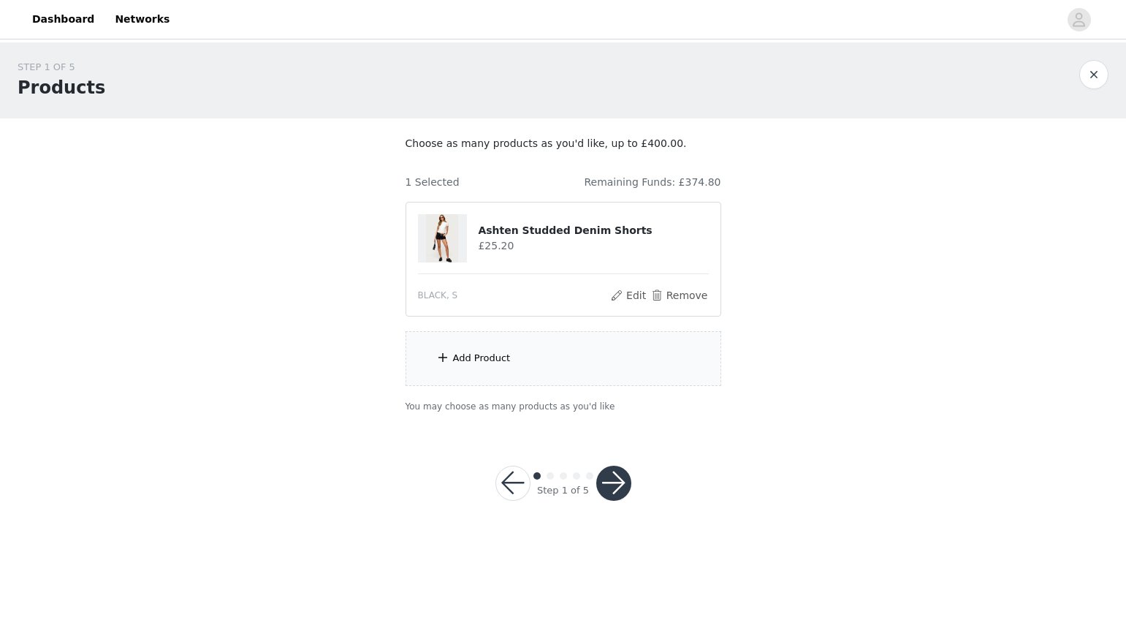
click at [628, 485] on button "button" at bounding box center [613, 483] width 35 height 35
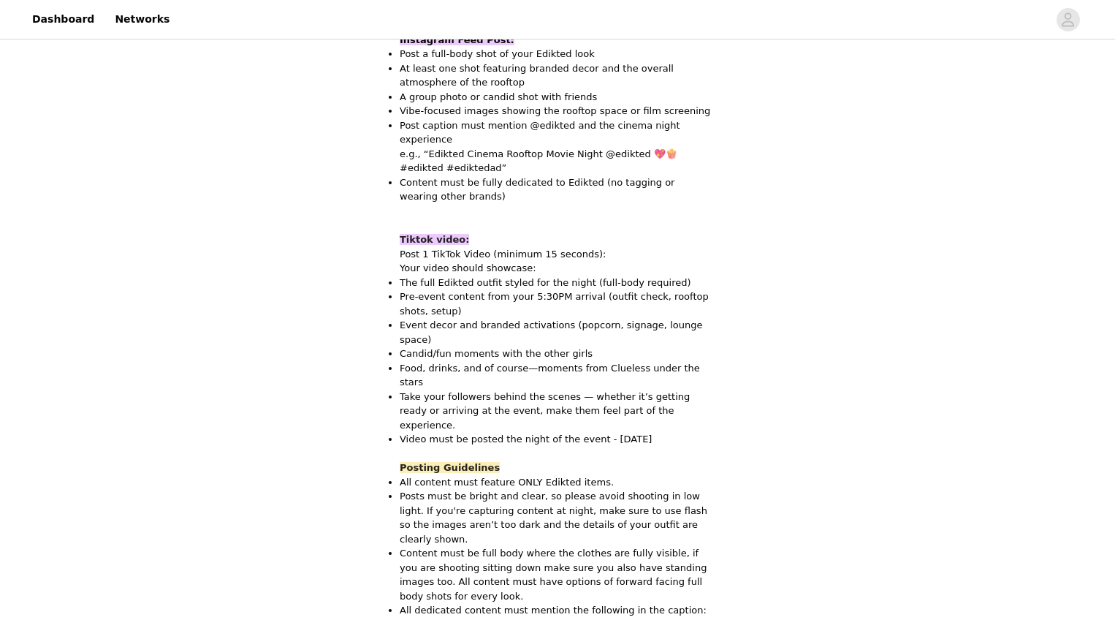
scroll to position [1122, 0]
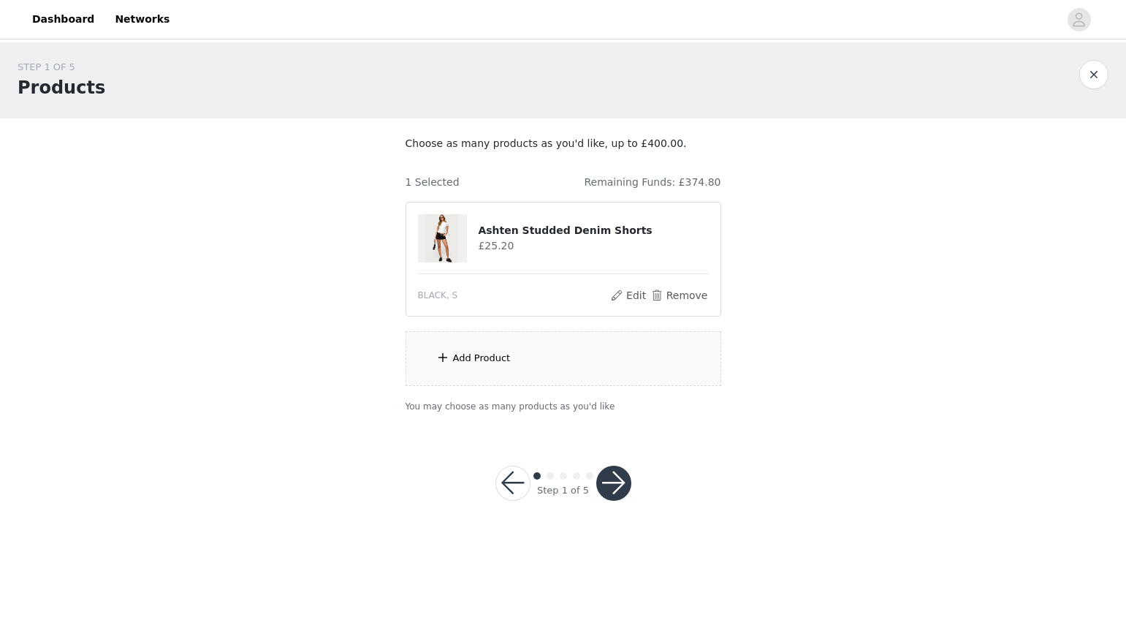
click at [570, 357] on div "Add Product" at bounding box center [564, 358] width 316 height 55
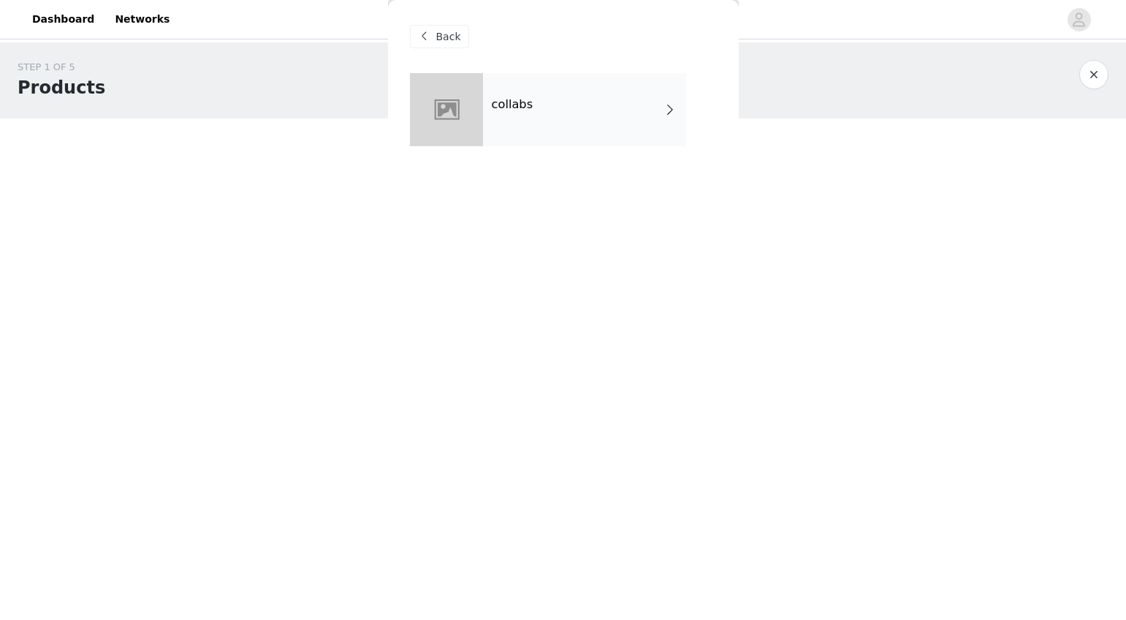
click at [572, 126] on div "collabs" at bounding box center [584, 109] width 203 height 73
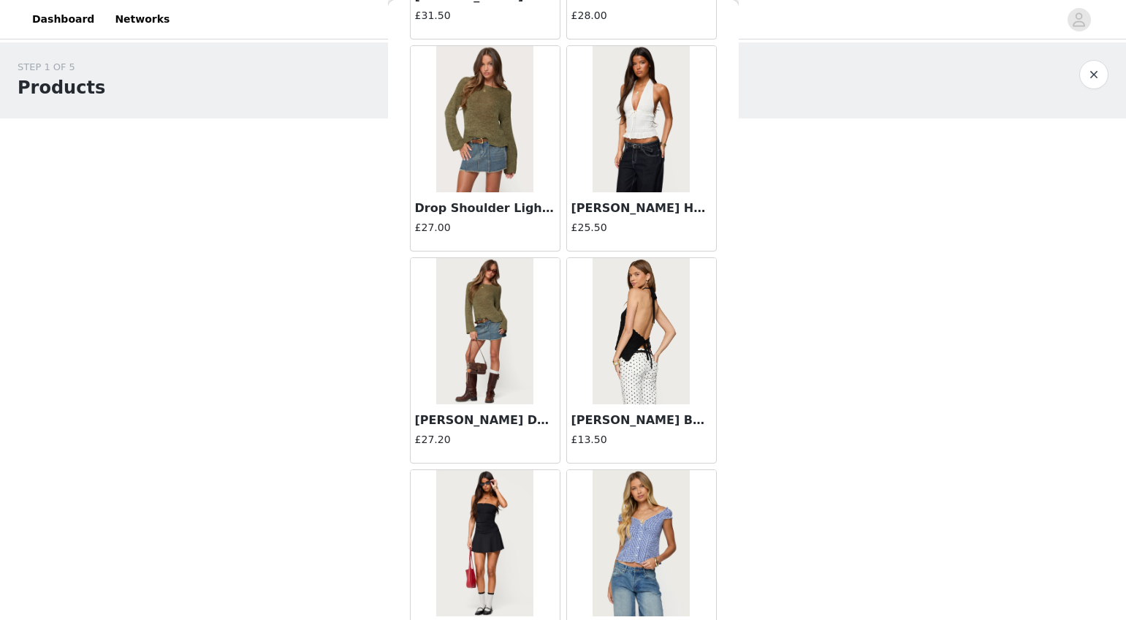
scroll to position [1617, 0]
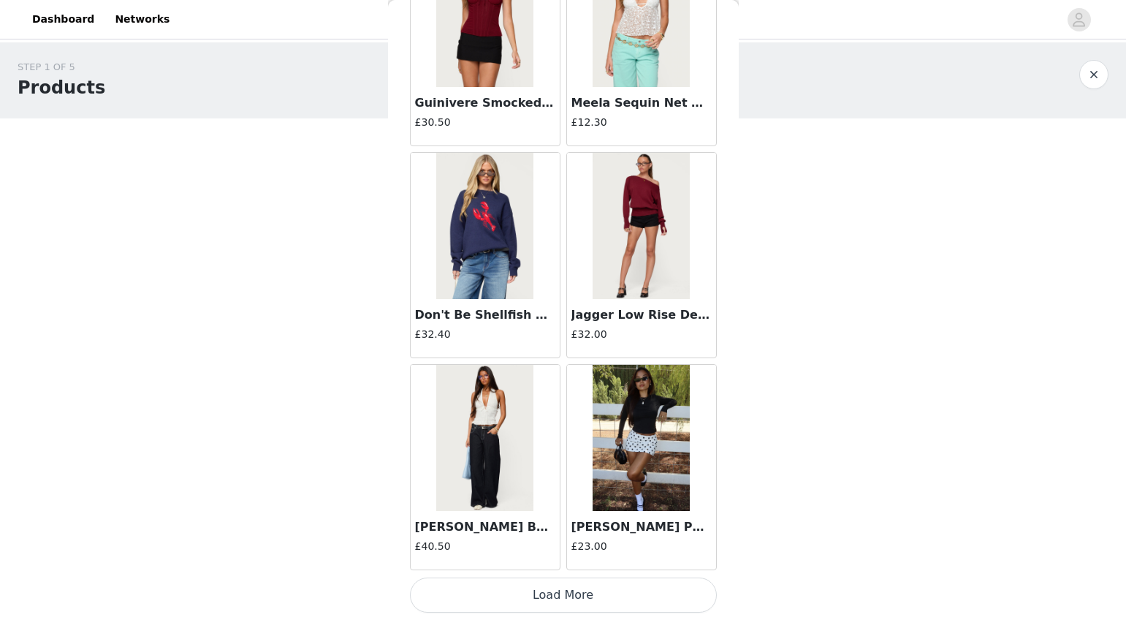
click at [491, 260] on img at bounding box center [484, 226] width 97 height 146
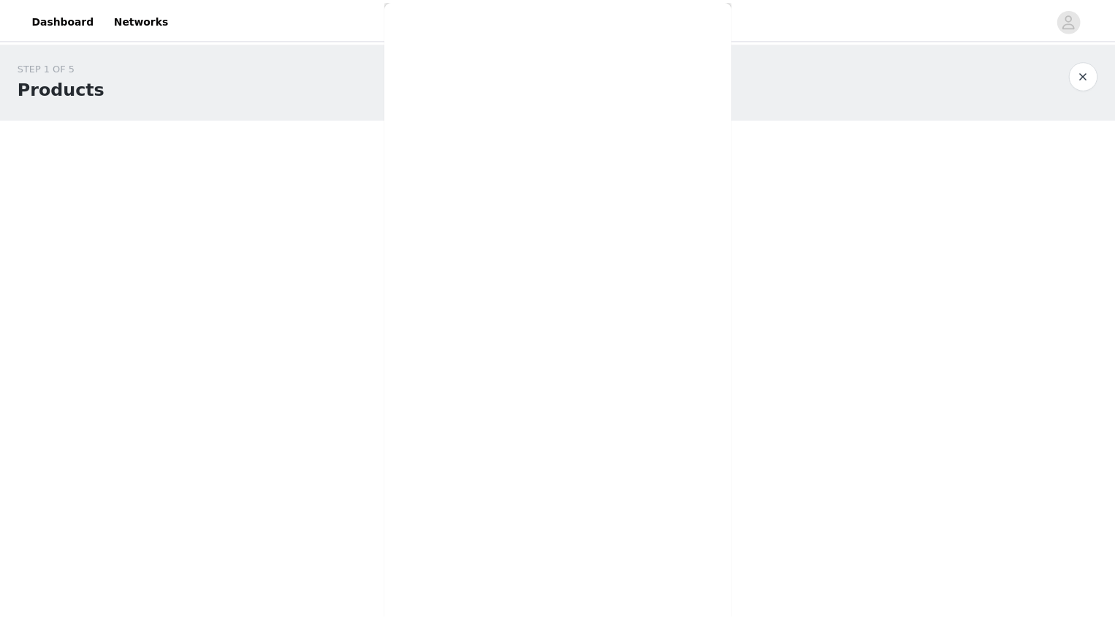
scroll to position [0, 0]
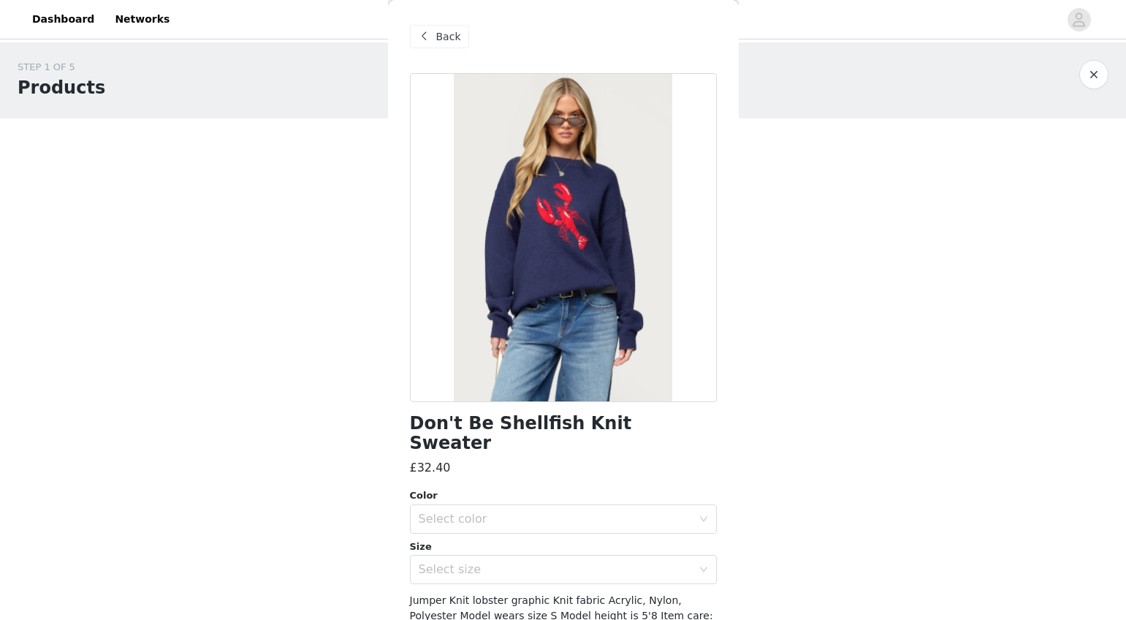
click at [552, 517] on div "Color Select color Size Select size" at bounding box center [563, 536] width 307 height 96
click at [543, 512] on div "Select color" at bounding box center [555, 519] width 273 height 15
click at [535, 562] on div "Select size" at bounding box center [555, 569] width 273 height 15
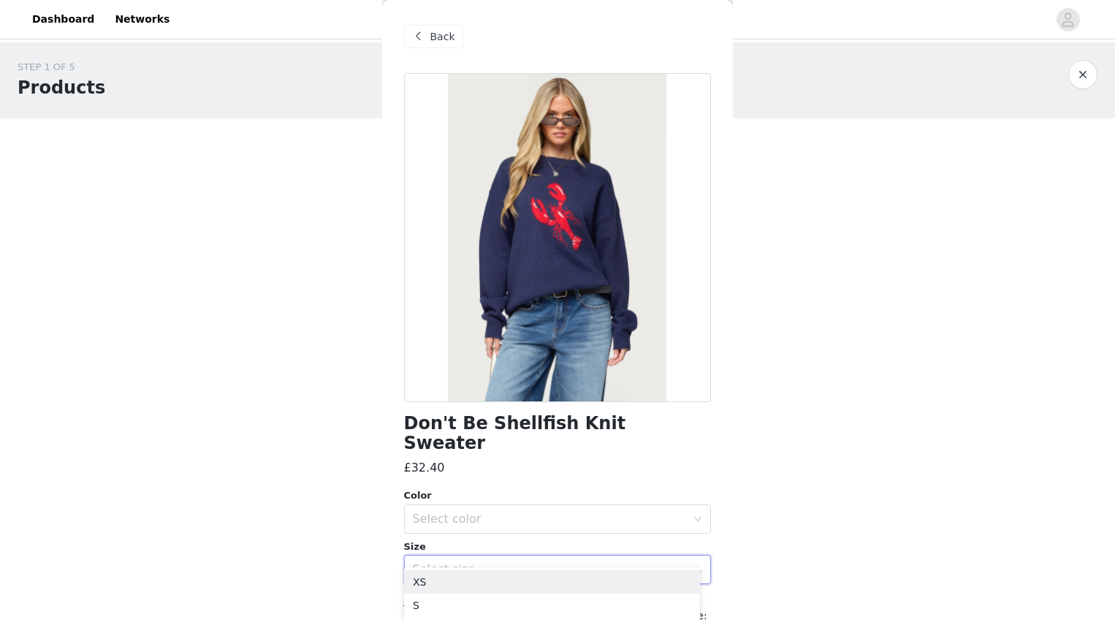
click at [527, 558] on div "Select size" at bounding box center [553, 569] width 280 height 28
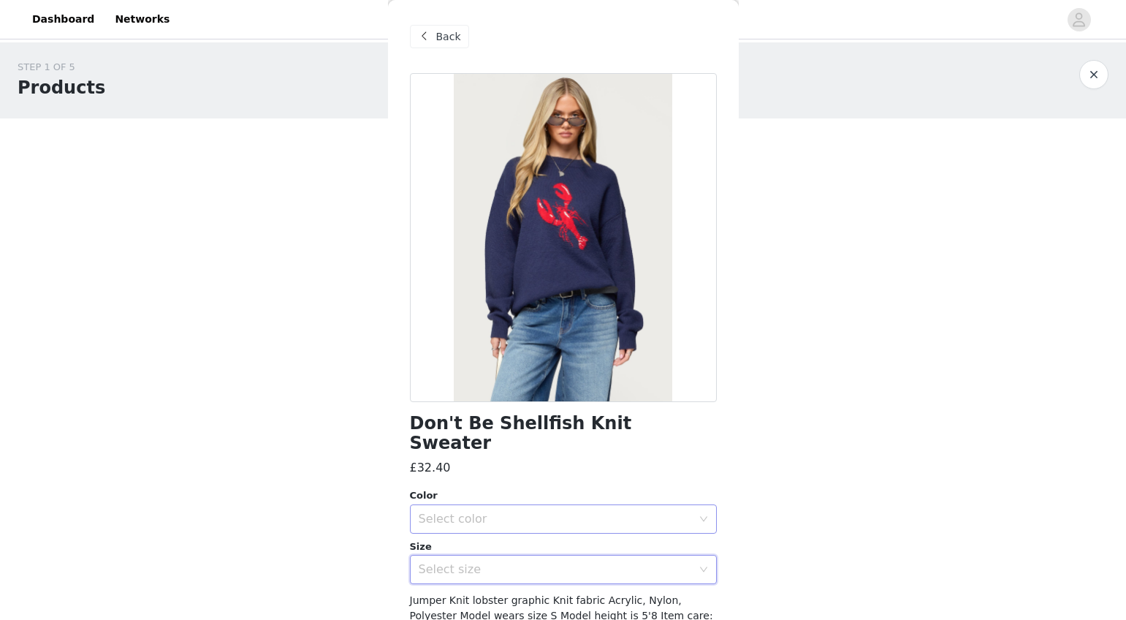
click at [512, 512] on div "Select color" at bounding box center [555, 519] width 273 height 15
click at [513, 540] on li "NAVY" at bounding box center [558, 531] width 296 height 23
click at [511, 562] on div "Select size" at bounding box center [555, 569] width 273 height 15
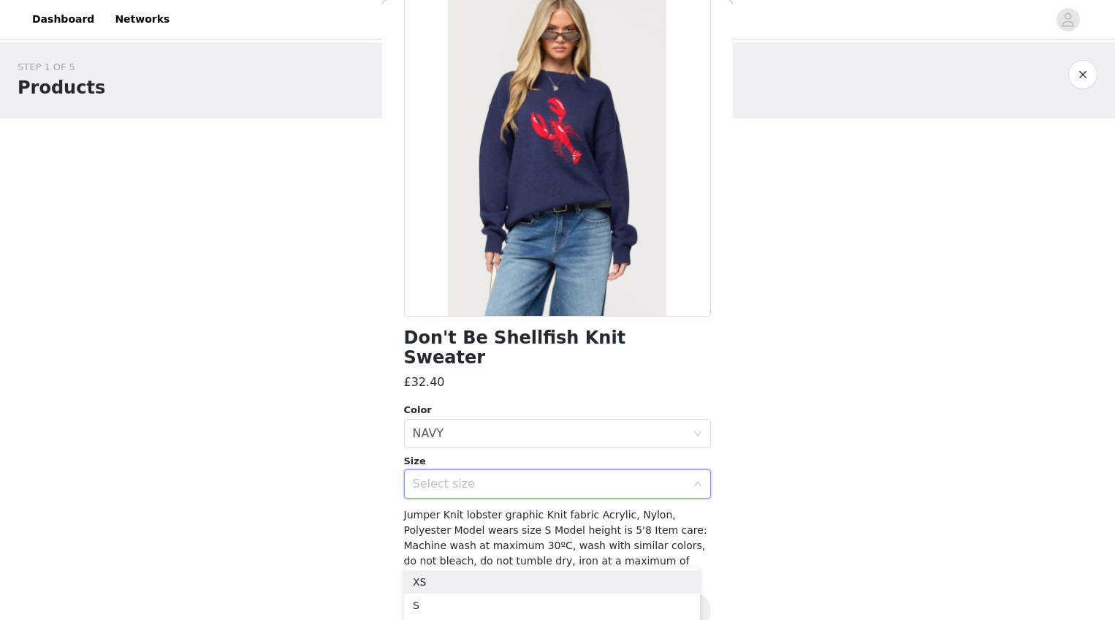
scroll to position [94, 0]
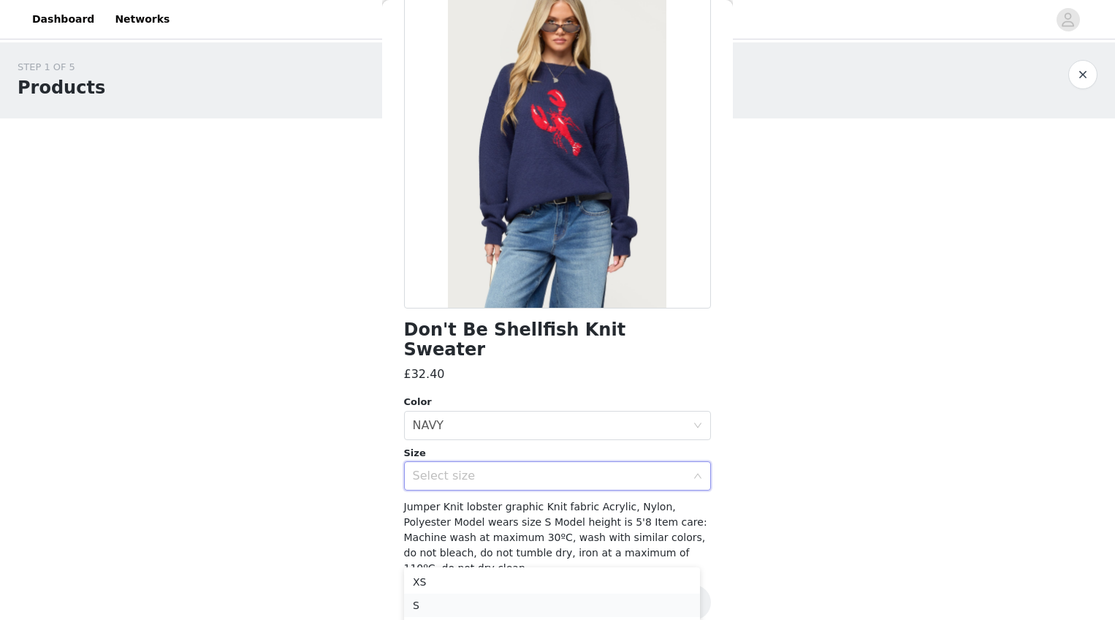
click at [510, 596] on li "S" at bounding box center [552, 604] width 296 height 23
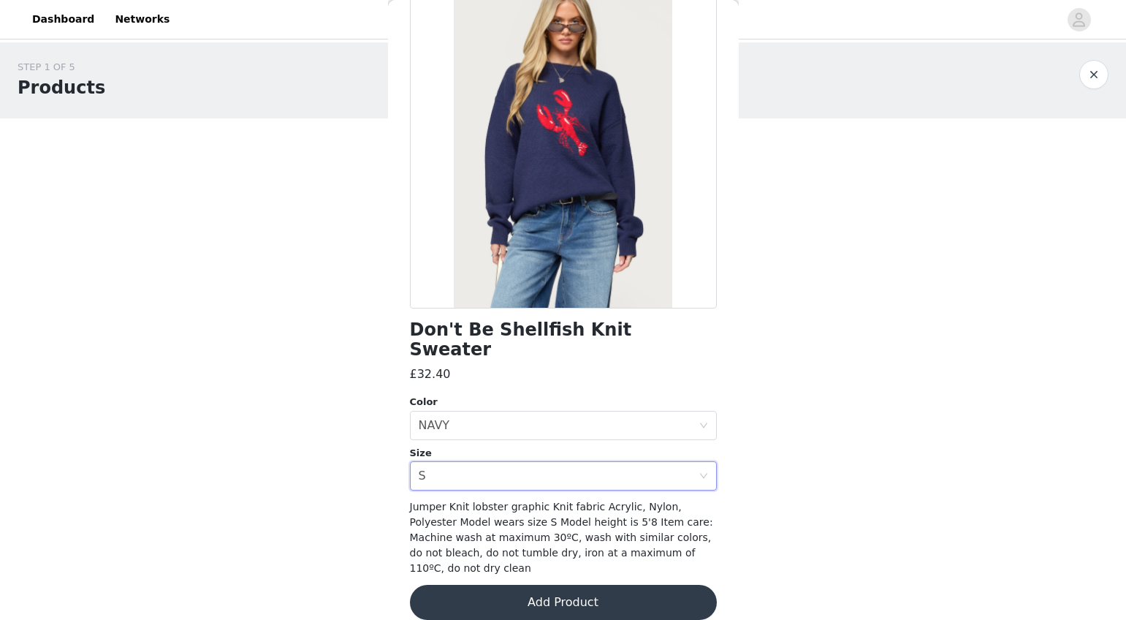
click at [593, 585] on button "Add Product" at bounding box center [563, 602] width 307 height 35
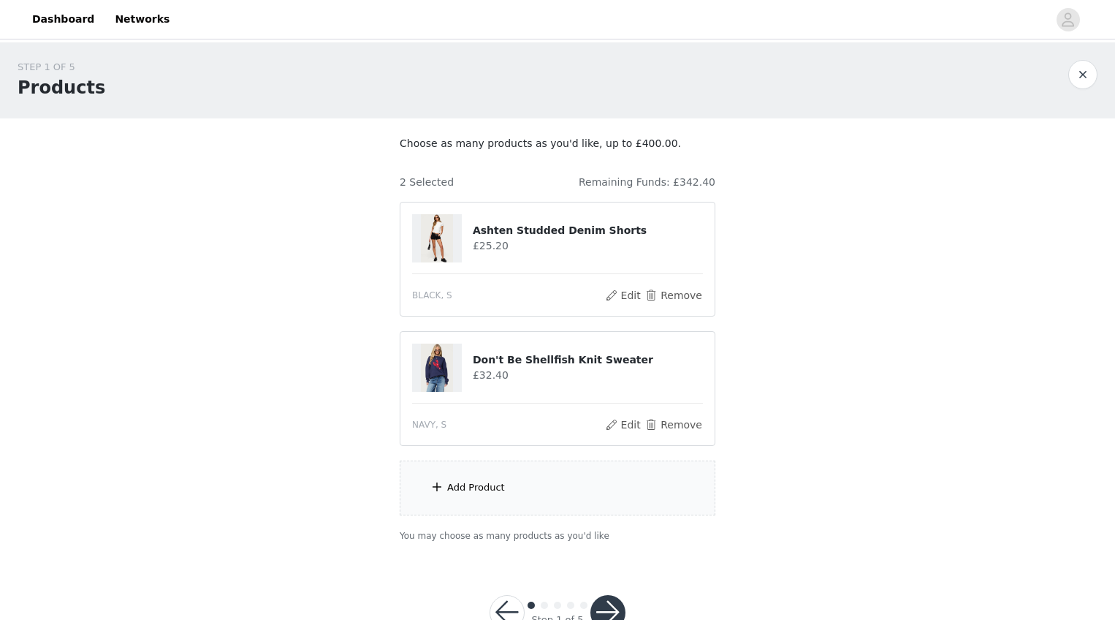
click at [538, 474] on div "Add Product" at bounding box center [558, 487] width 316 height 55
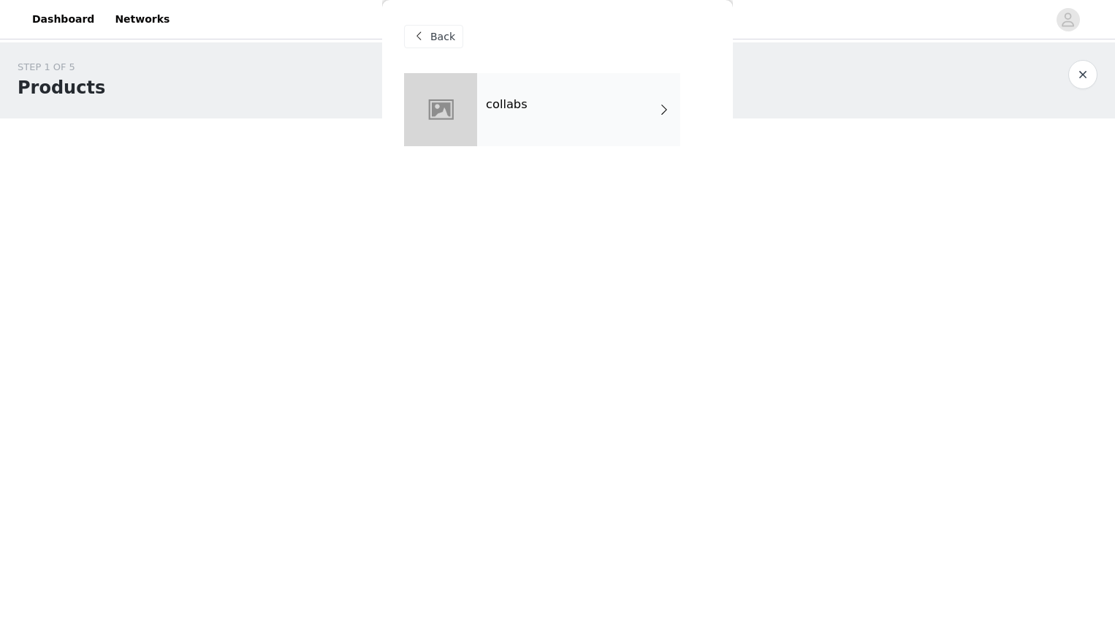
click at [607, 83] on div "collabs" at bounding box center [578, 109] width 203 height 73
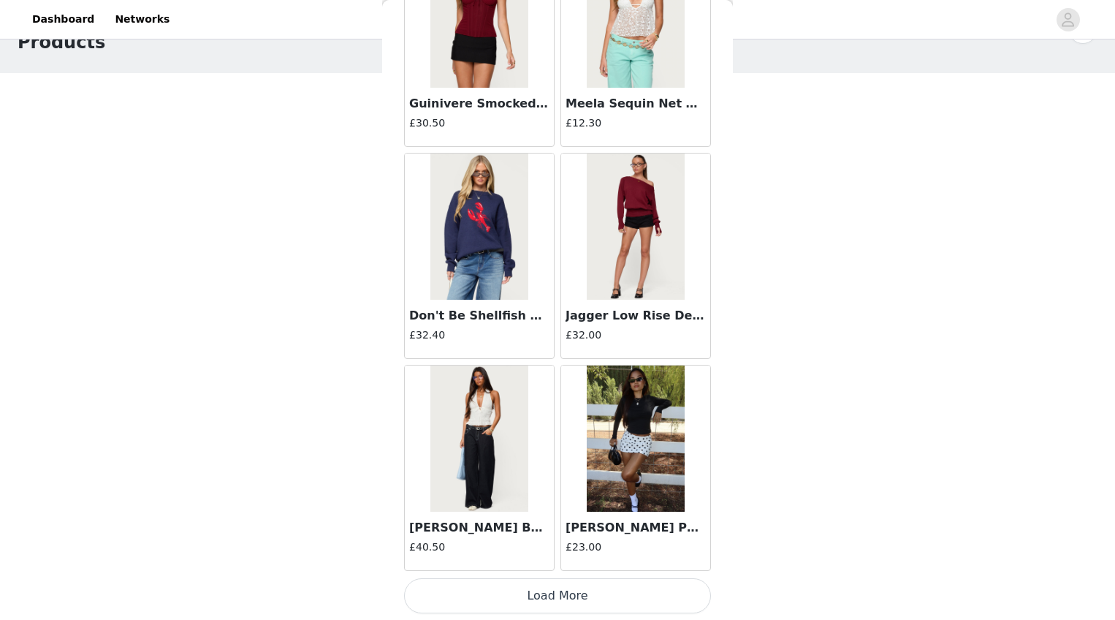
scroll to position [1617, 0]
click at [506, 428] on img at bounding box center [478, 438] width 97 height 146
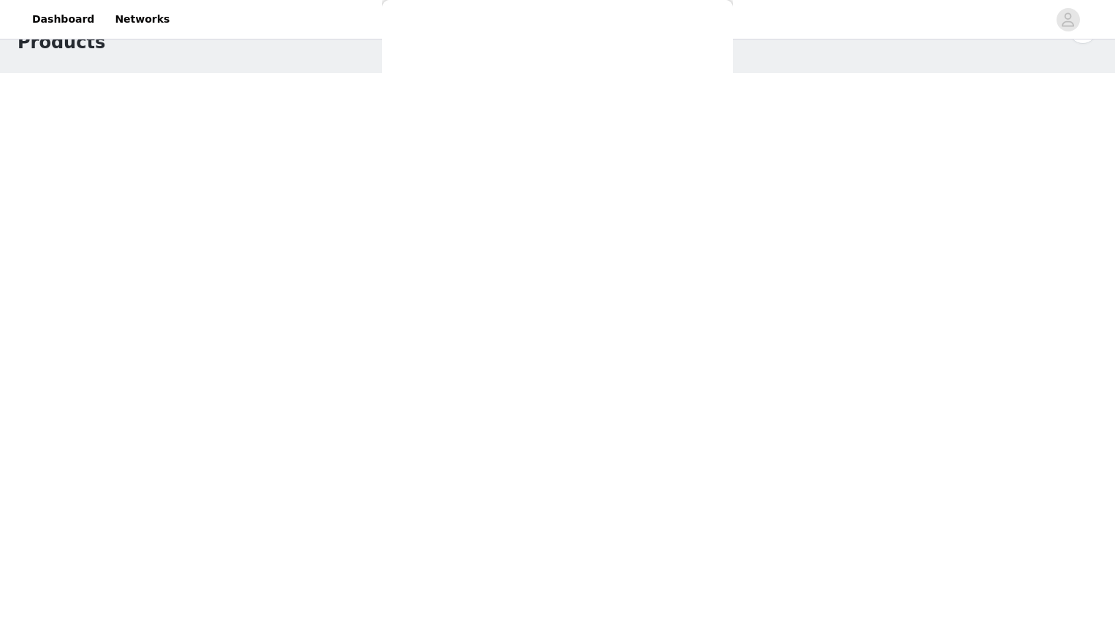
scroll to position [0, 0]
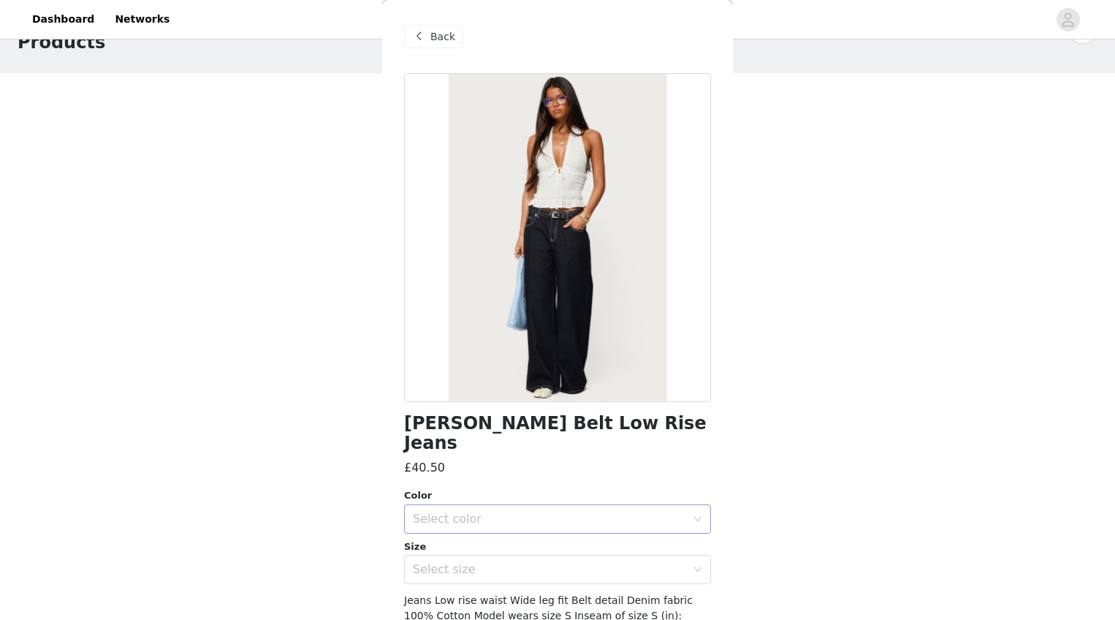
click at [555, 512] on div "Select color" at bounding box center [549, 519] width 273 height 15
click at [541, 518] on ul "DARK BLUE" at bounding box center [552, 531] width 296 height 29
click at [532, 531] on li "DARK BLUE" at bounding box center [552, 531] width 296 height 23
click at [525, 562] on div "Select size" at bounding box center [549, 569] width 273 height 15
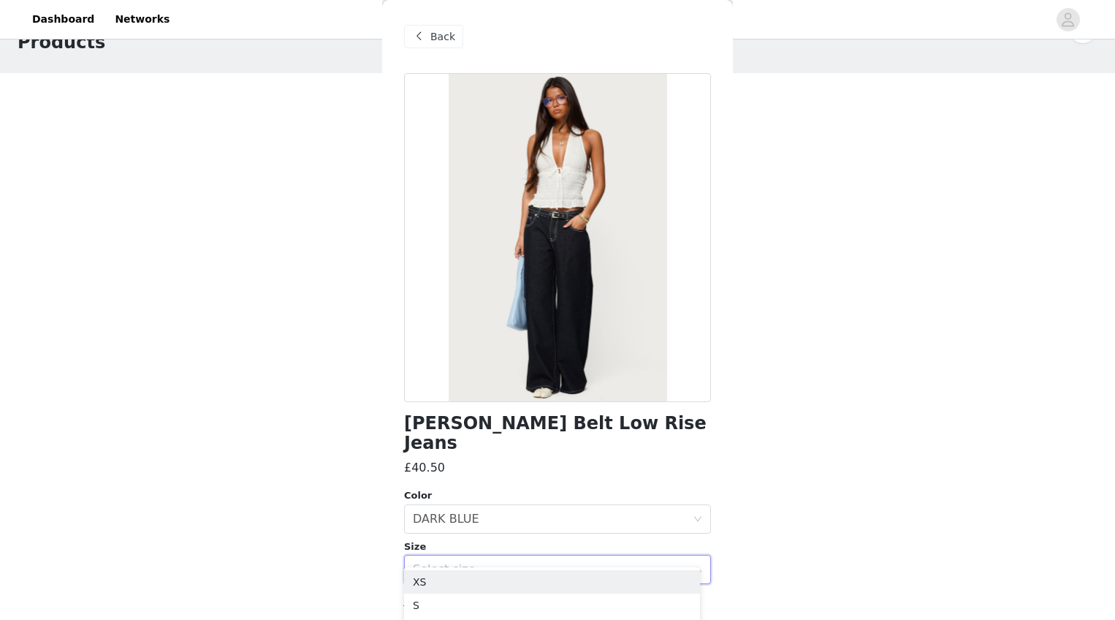
click at [495, 581] on li "XS" at bounding box center [552, 581] width 296 height 23
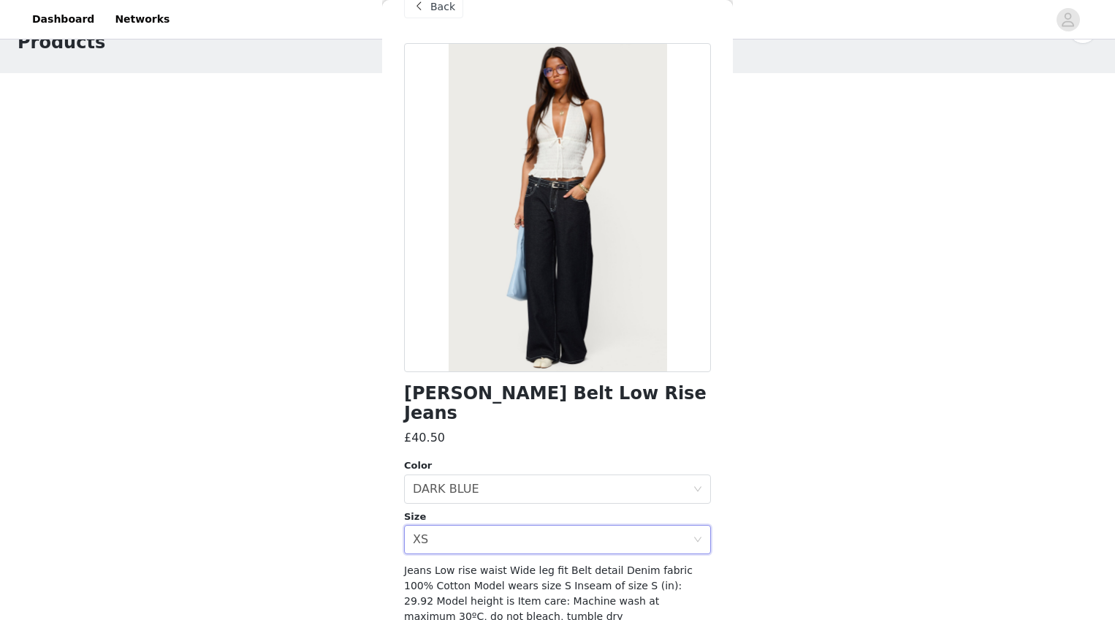
scroll to position [94, 0]
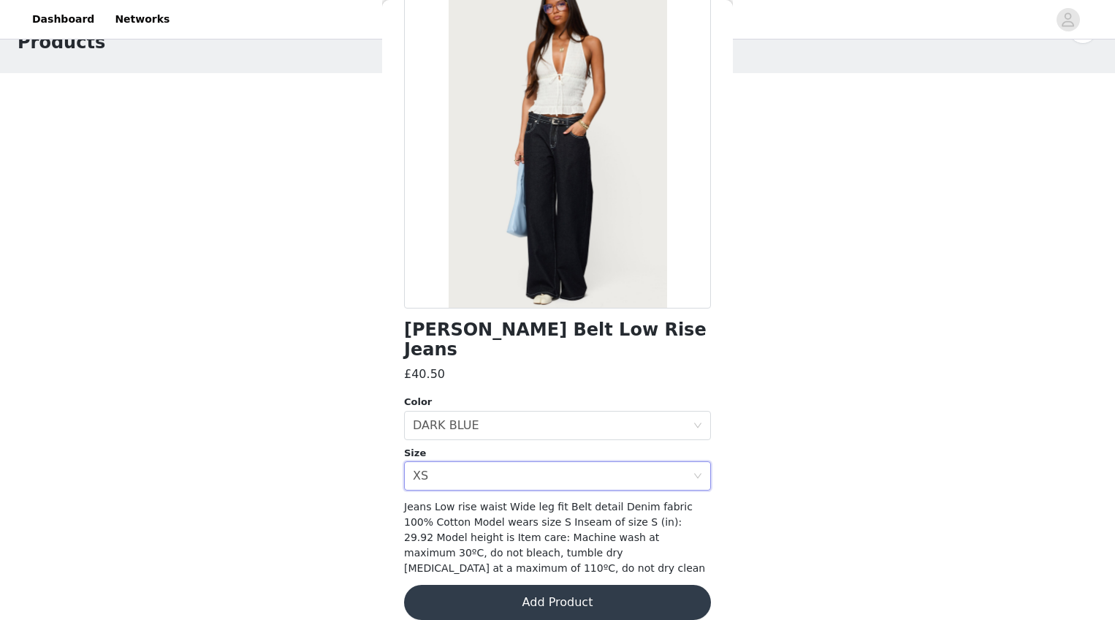
click at [582, 593] on button "Add Product" at bounding box center [557, 602] width 307 height 35
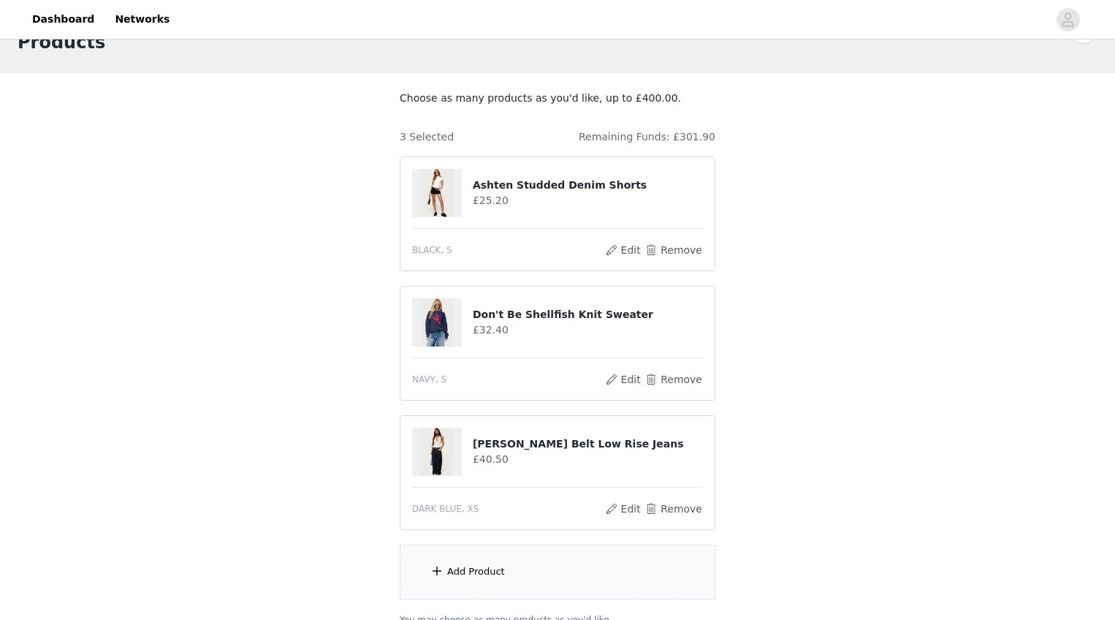
drag, startPoint x: 582, startPoint y: 593, endPoint x: 571, endPoint y: 589, distance: 11.1
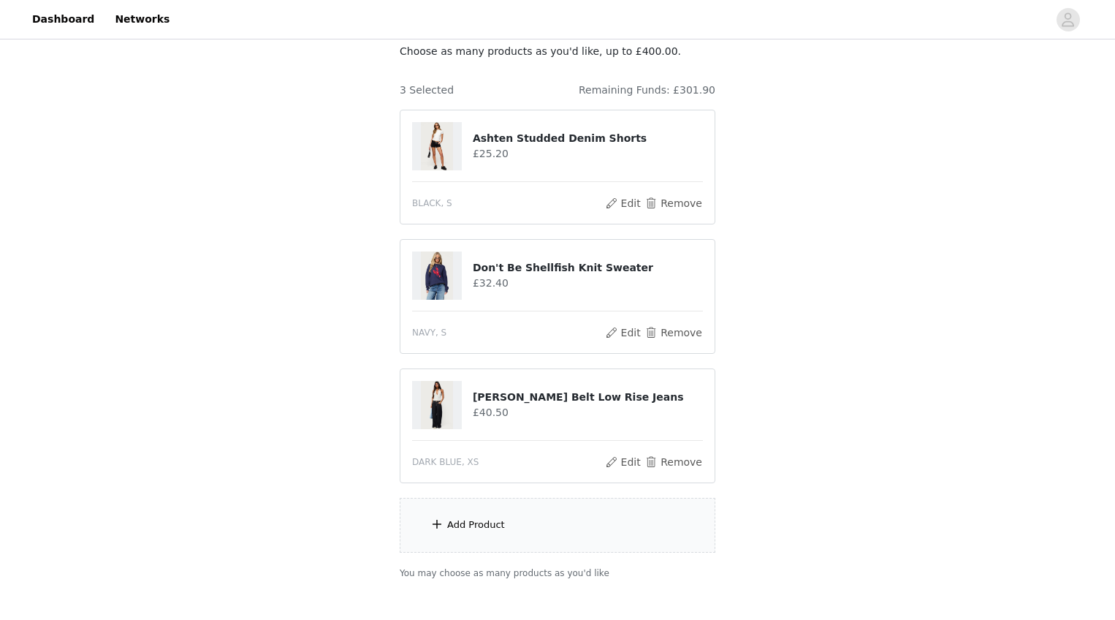
scroll to position [175, 0]
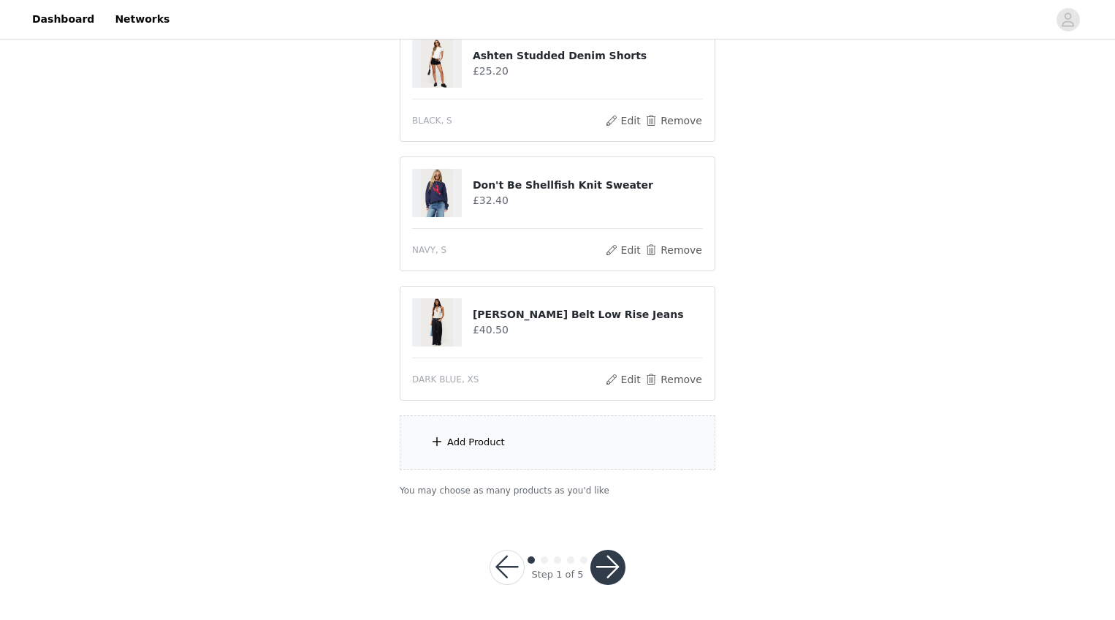
click at [514, 439] on div "Add Product" at bounding box center [558, 442] width 316 height 55
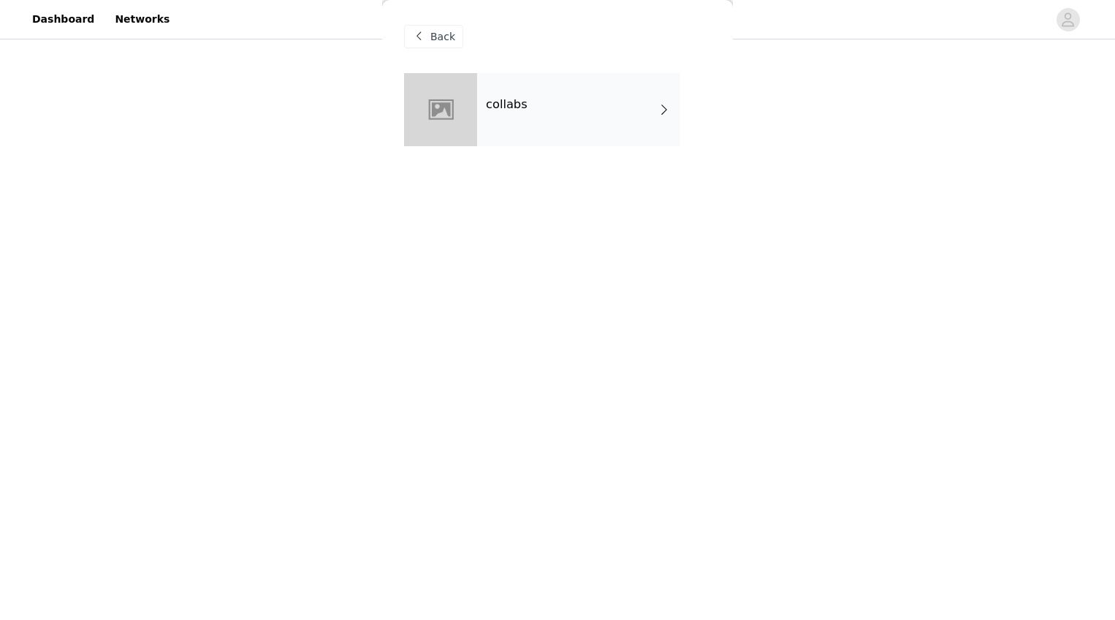
click at [562, 149] on div "collabs" at bounding box center [557, 120] width 307 height 95
click at [582, 88] on div "collabs" at bounding box center [578, 109] width 203 height 73
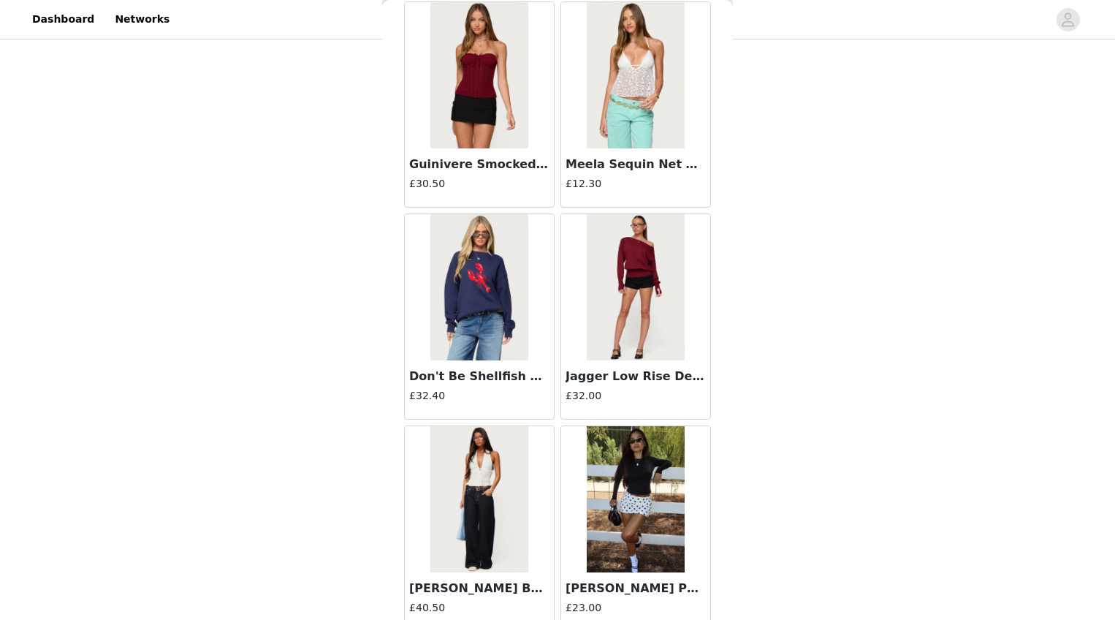
scroll to position [1617, 0]
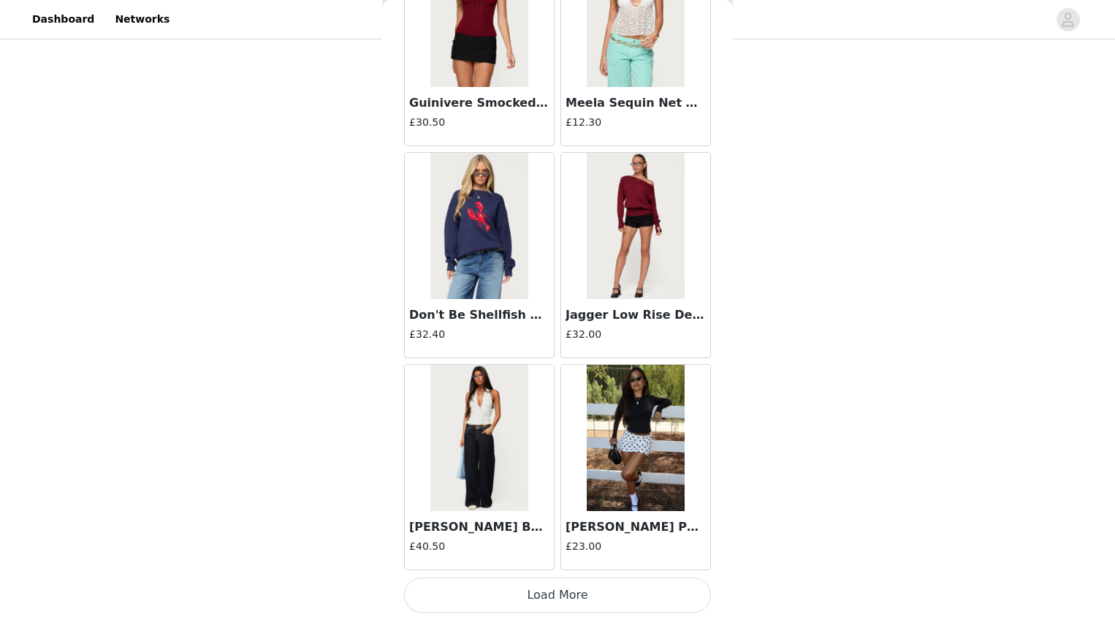
click at [648, 399] on img at bounding box center [635, 438] width 97 height 146
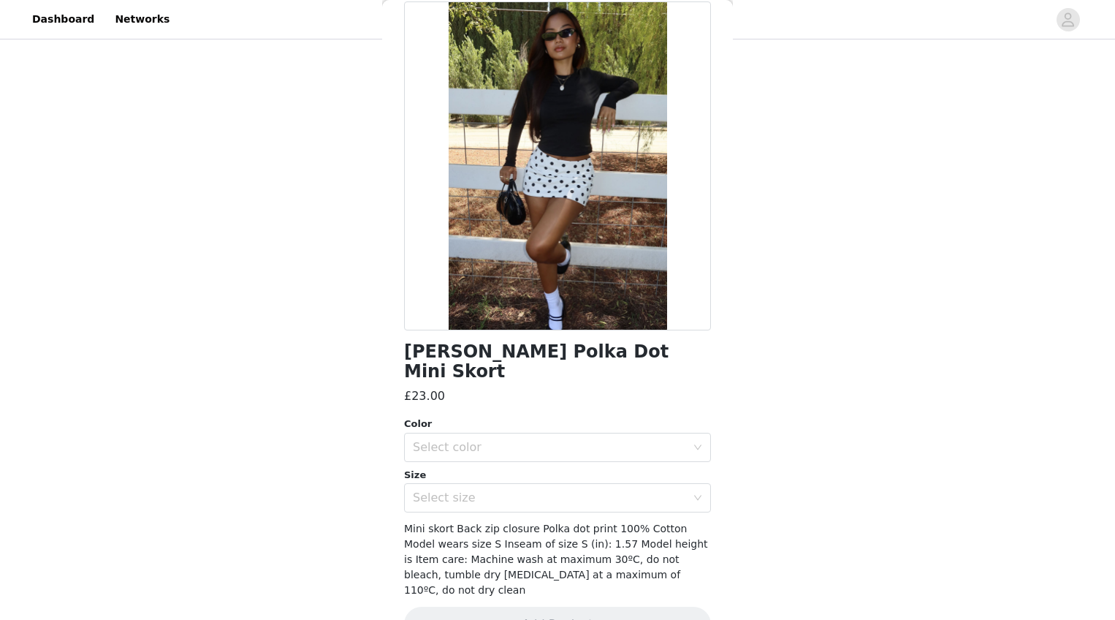
scroll to position [77, 0]
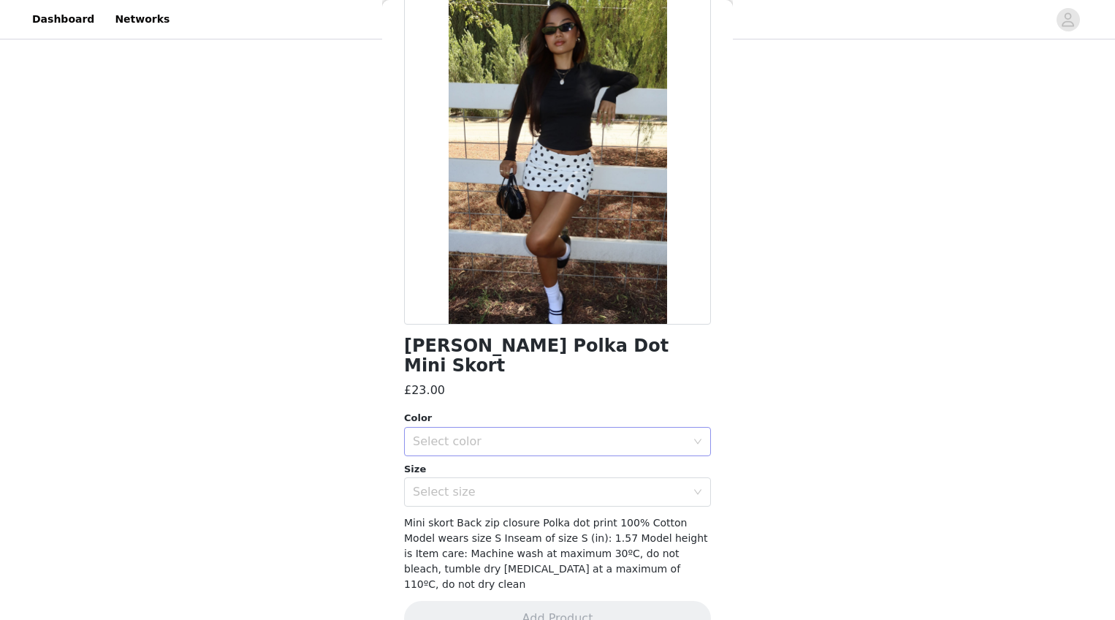
click at [528, 434] on div "Select color" at bounding box center [549, 441] width 273 height 15
click at [515, 485] on div "Select size" at bounding box center [549, 492] width 273 height 15
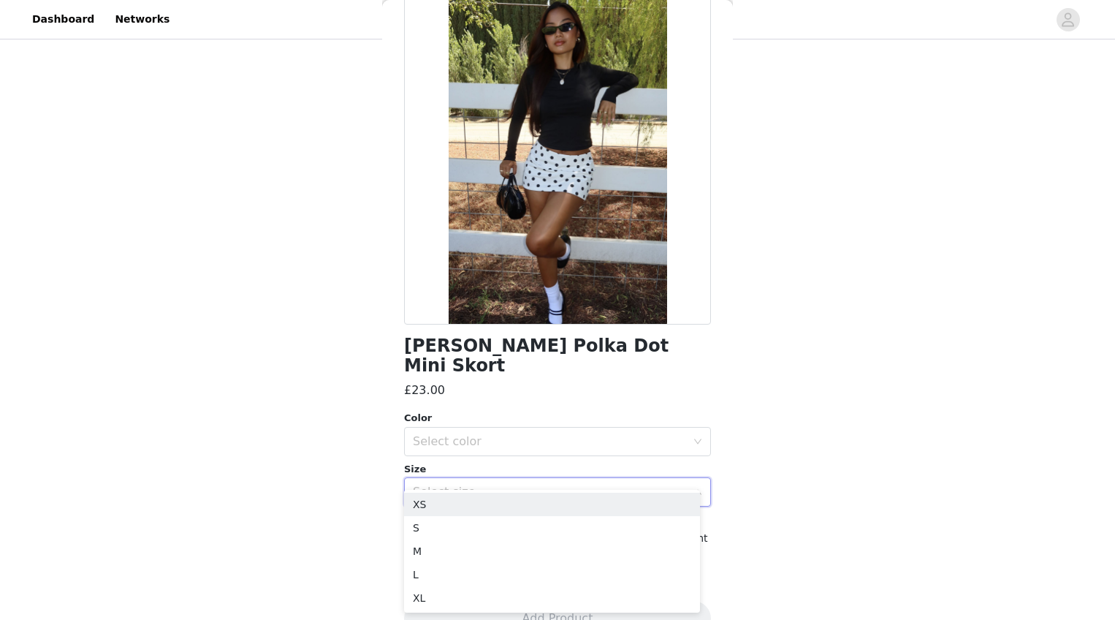
click at [517, 462] on div "Size" at bounding box center [557, 469] width 307 height 15
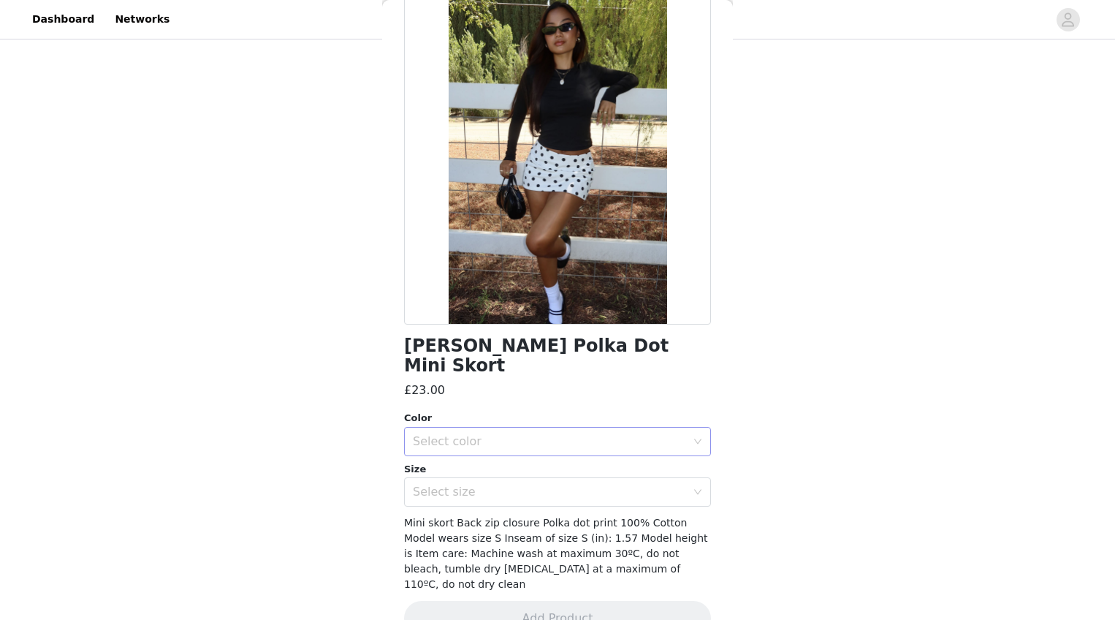
click at [520, 434] on div "Select color" at bounding box center [549, 441] width 273 height 15
click at [517, 463] on li "WHITE AND BLACK" at bounding box center [552, 453] width 296 height 23
click at [514, 481] on div "Select size" at bounding box center [553, 492] width 280 height 28
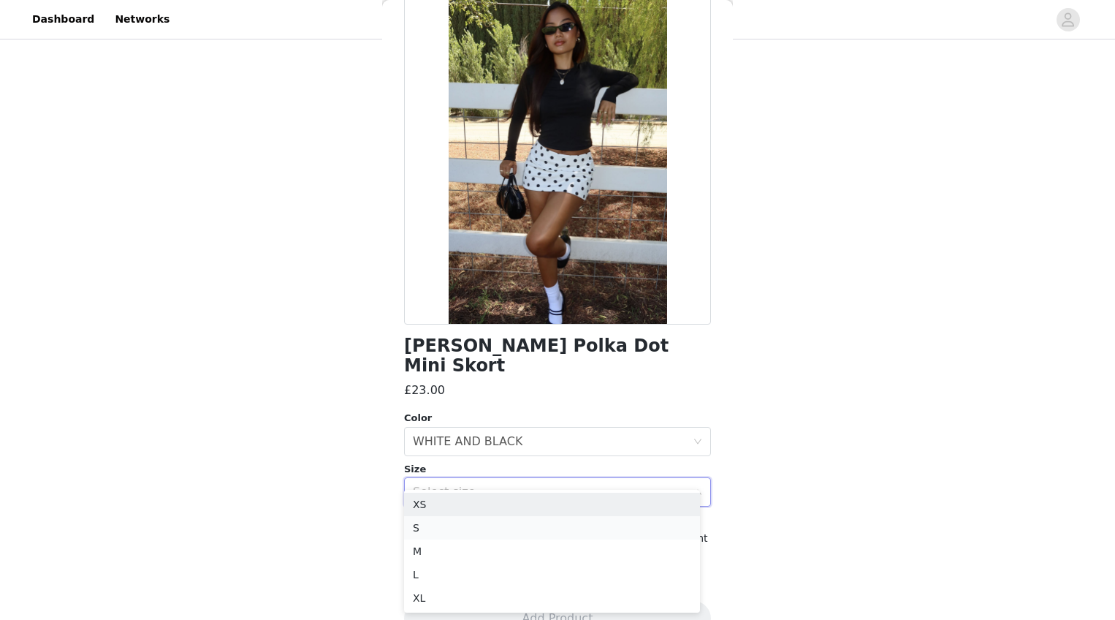
click at [504, 528] on li "S" at bounding box center [552, 527] width 296 height 23
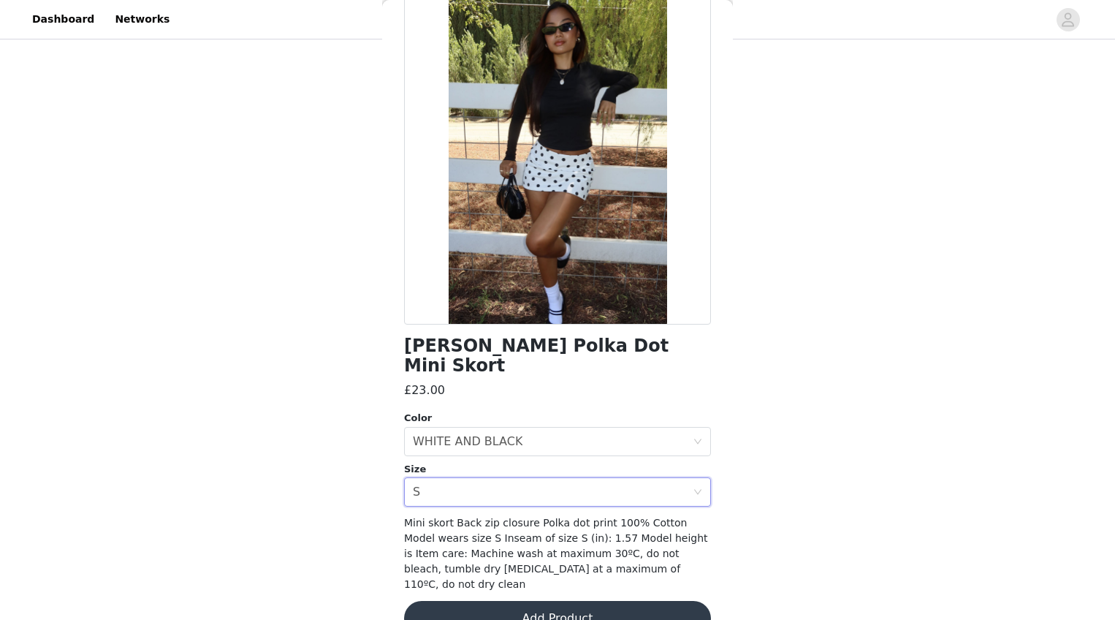
click at [586, 601] on button "Add Product" at bounding box center [557, 618] width 307 height 35
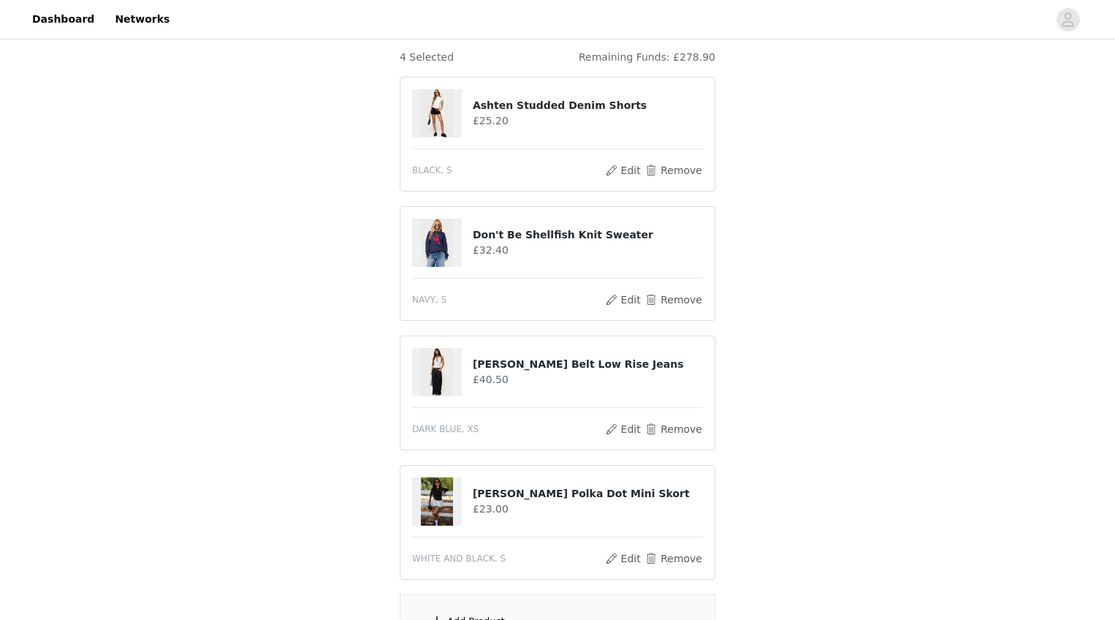
scroll to position [304, 0]
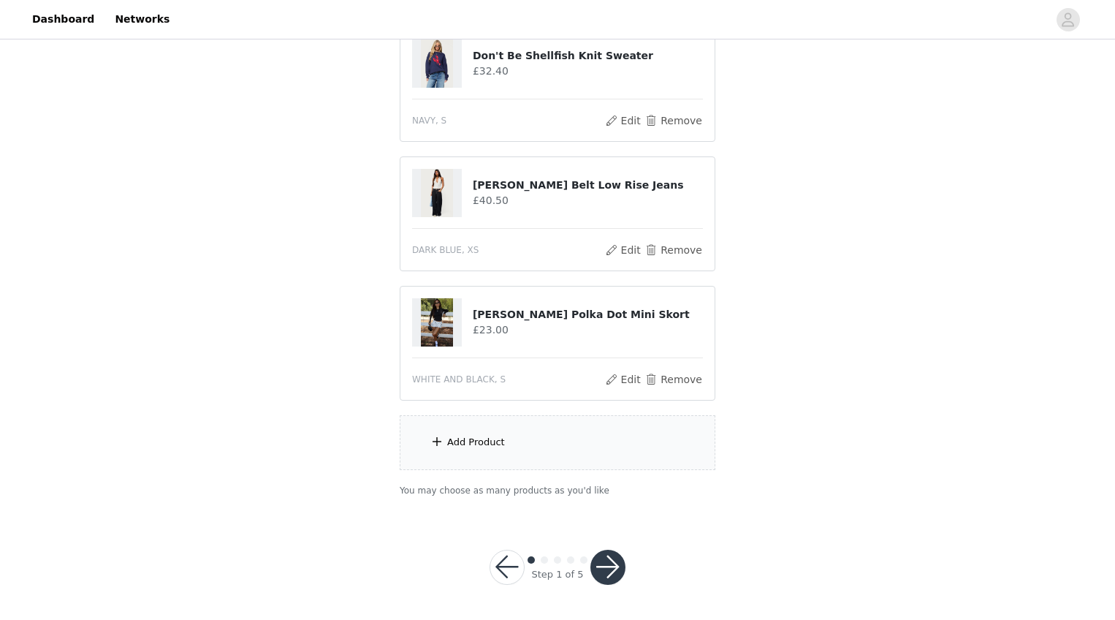
click at [600, 553] on button "button" at bounding box center [607, 567] width 35 height 35
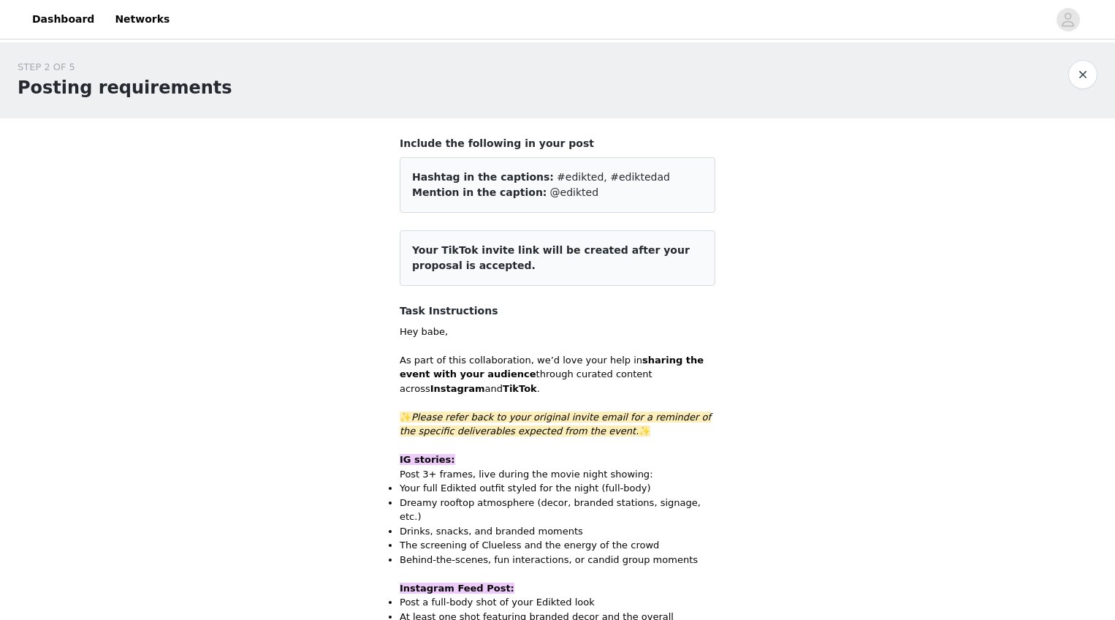
scroll to position [1122, 0]
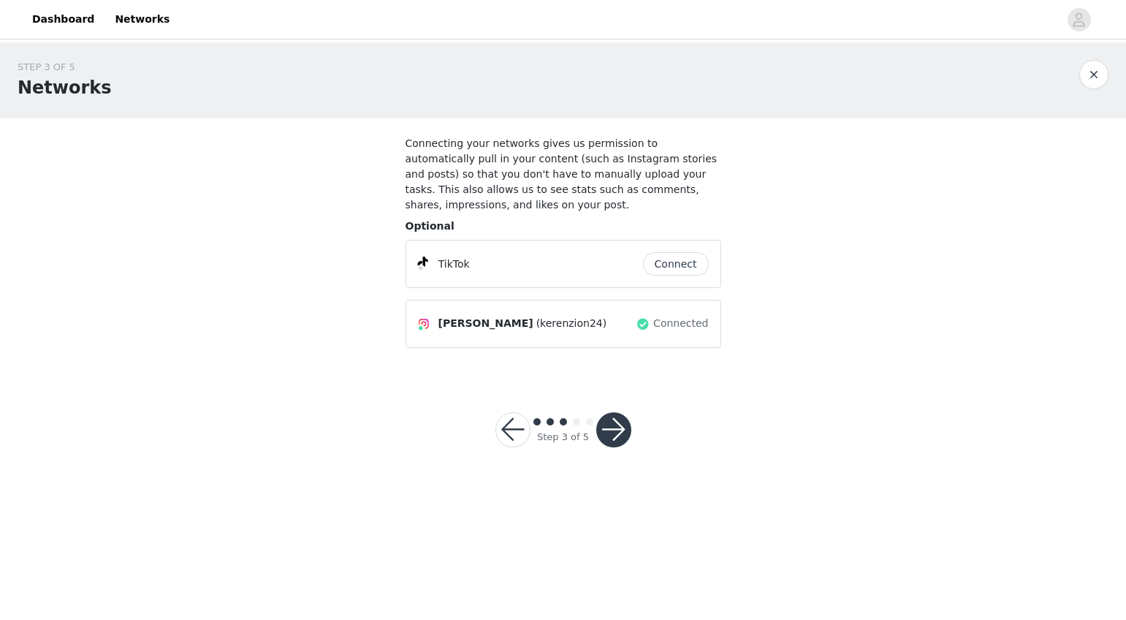
click at [619, 419] on button "button" at bounding box center [613, 429] width 35 height 35
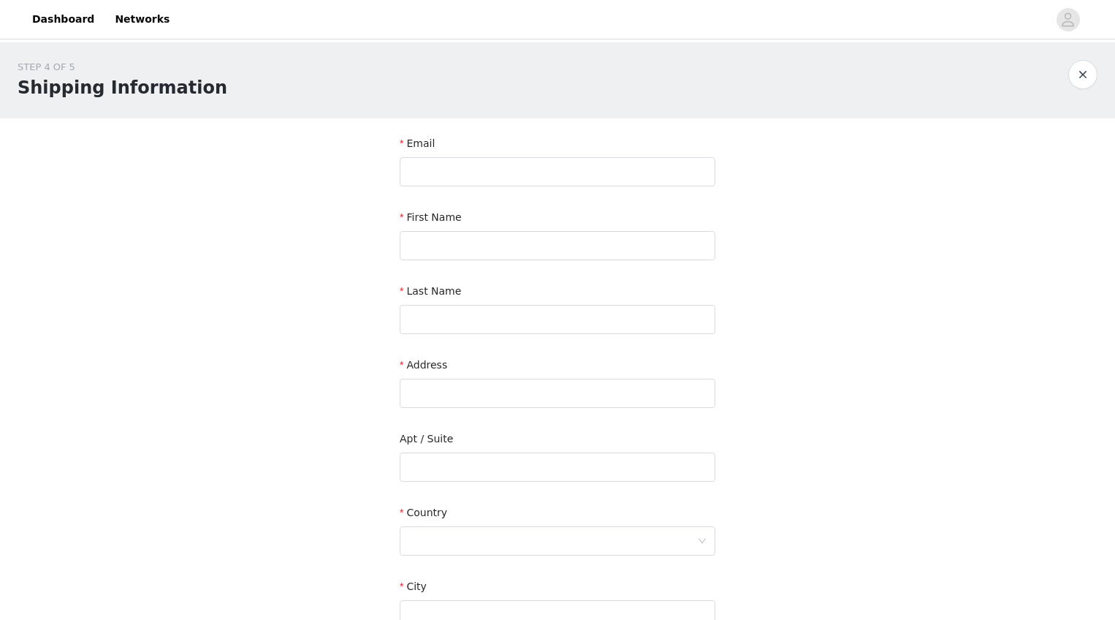
click at [480, 156] on div "Email" at bounding box center [558, 164] width 316 height 56
click at [482, 159] on input "text" at bounding box center [558, 171] width 316 height 29
type input "T"
type input "talia.zion@edikted.com"
type input "talia"
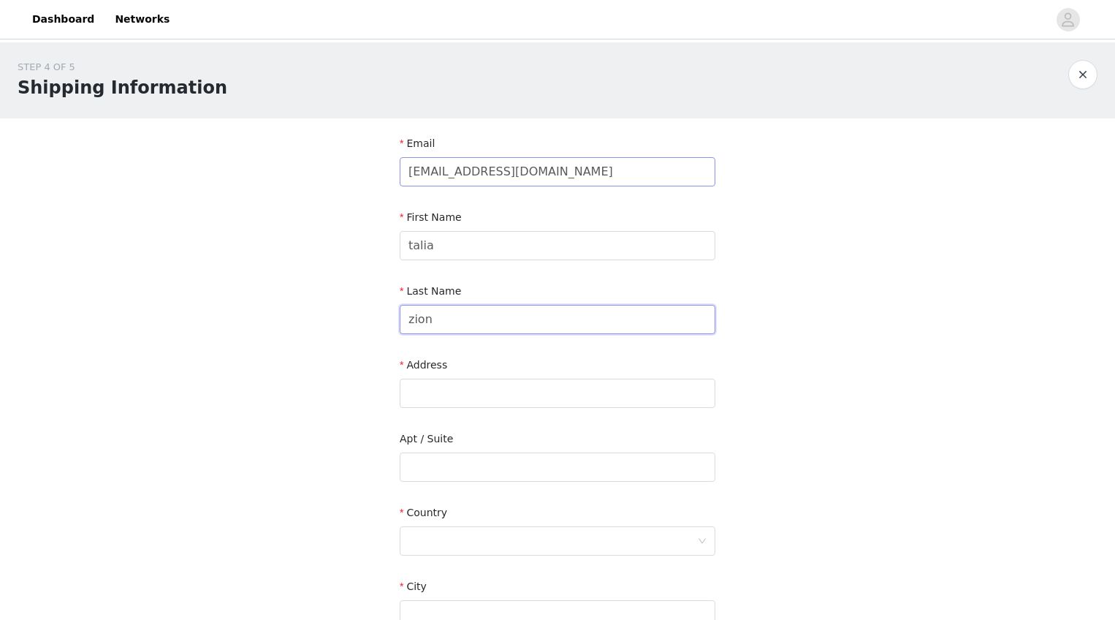
type input "zion"
click at [508, 243] on input "talia" at bounding box center [558, 245] width 316 height 29
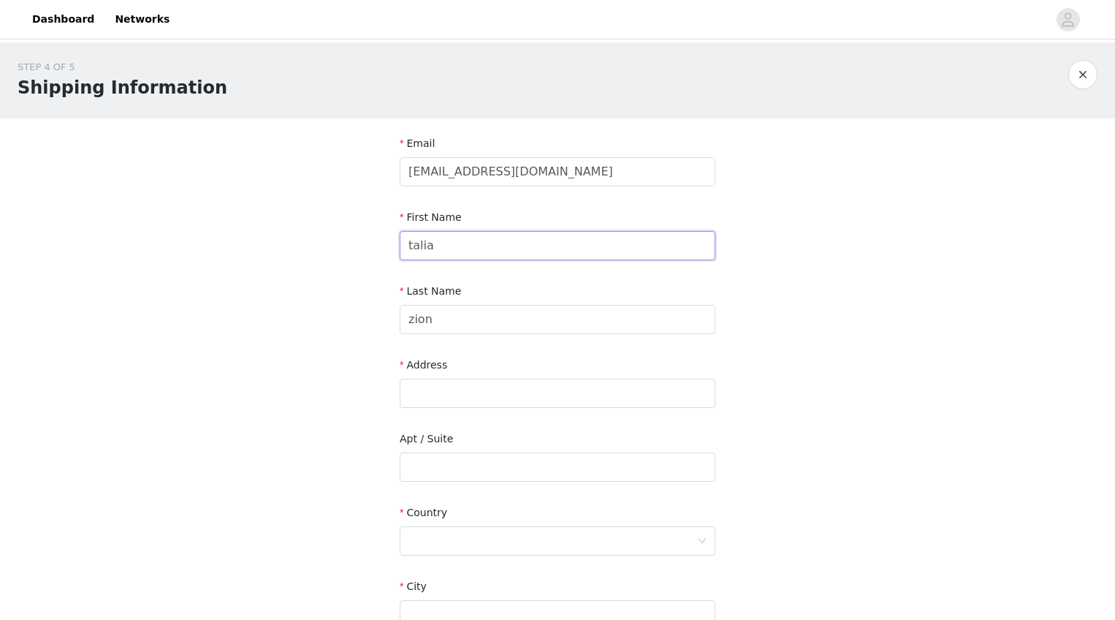
click at [508, 243] on input "talia" at bounding box center [558, 245] width 316 height 29
type input "Talia"
type input "Aiem"
type input "43 fairmead crescent"
click at [624, 561] on form "Email talia.zion@edikted.com First Name Talia Last Name Aiem Address 43 fairmea…" at bounding box center [558, 459] width 316 height 647
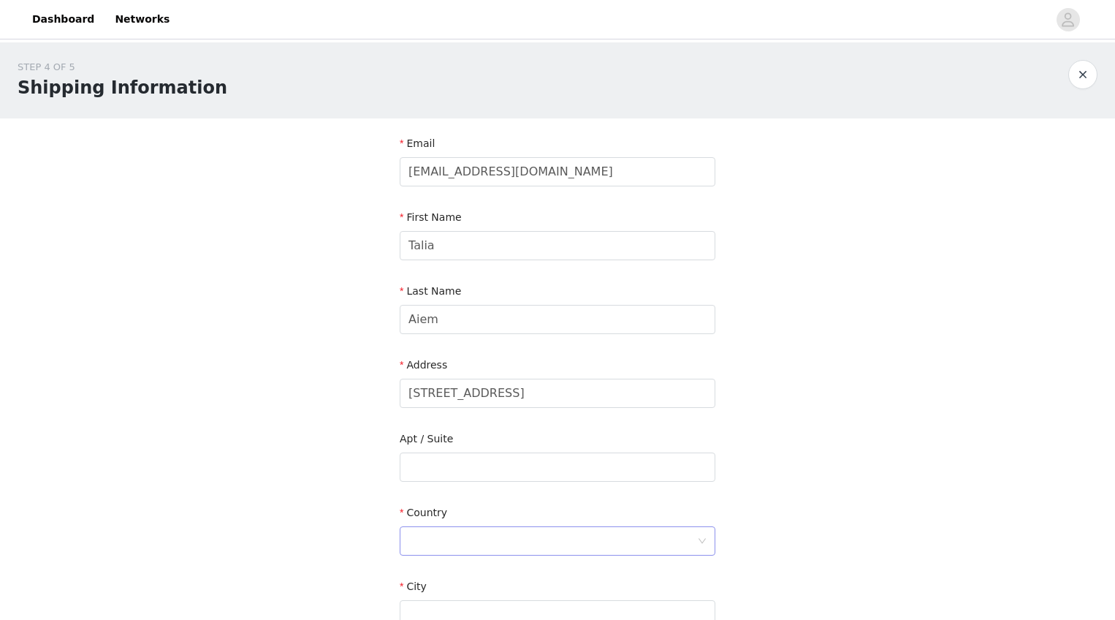
click at [623, 549] on div at bounding box center [553, 541] width 289 height 28
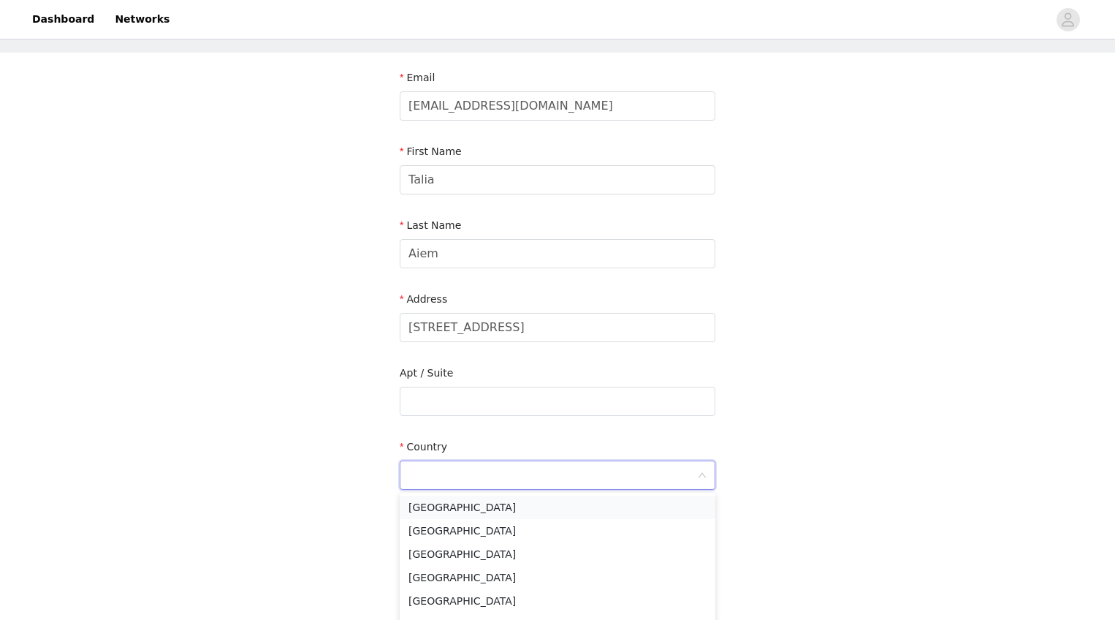
scroll to position [69, 0]
click at [596, 547] on li "United Kingdom" at bounding box center [558, 550] width 316 height 23
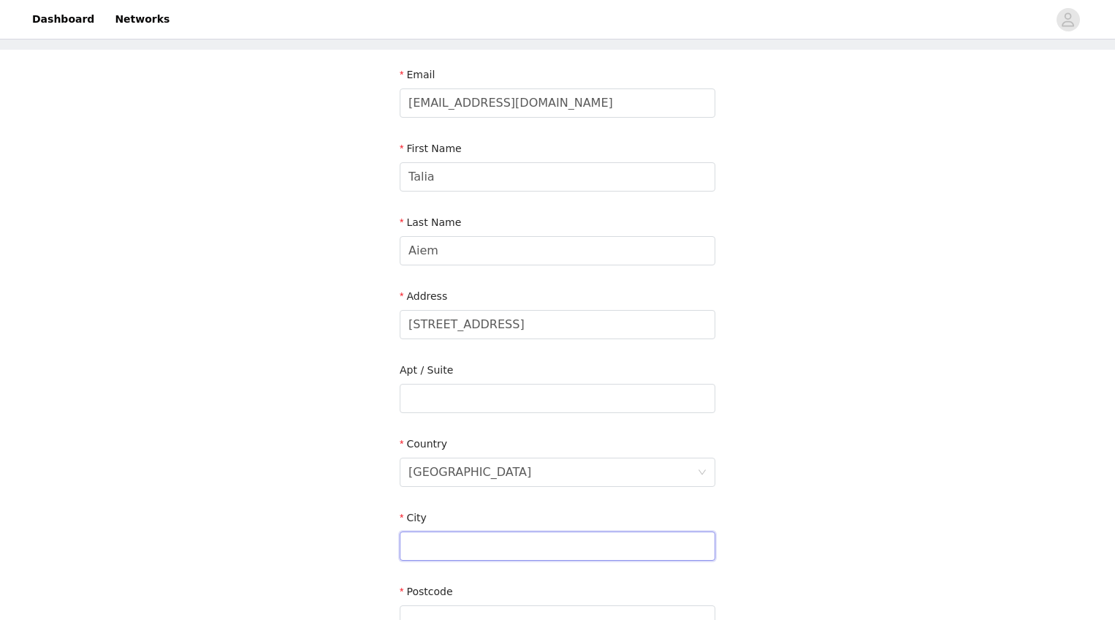
click at [593, 536] on input "text" at bounding box center [558, 545] width 316 height 29
type input "london"
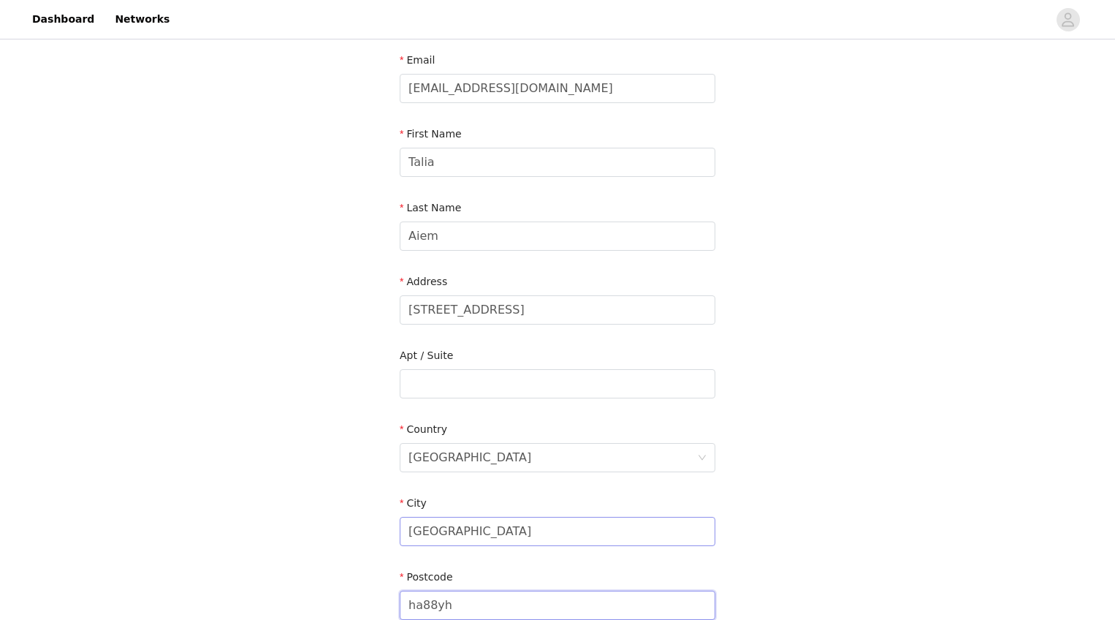
type input "ha88yh"
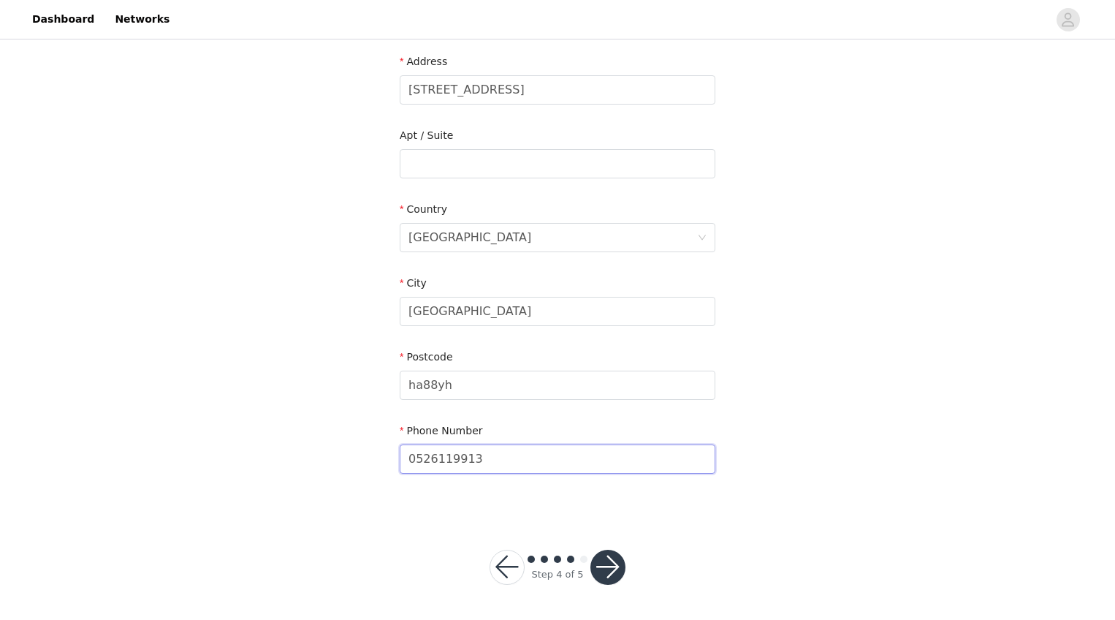
type input "0526119913"
click at [613, 567] on button "button" at bounding box center [607, 567] width 35 height 35
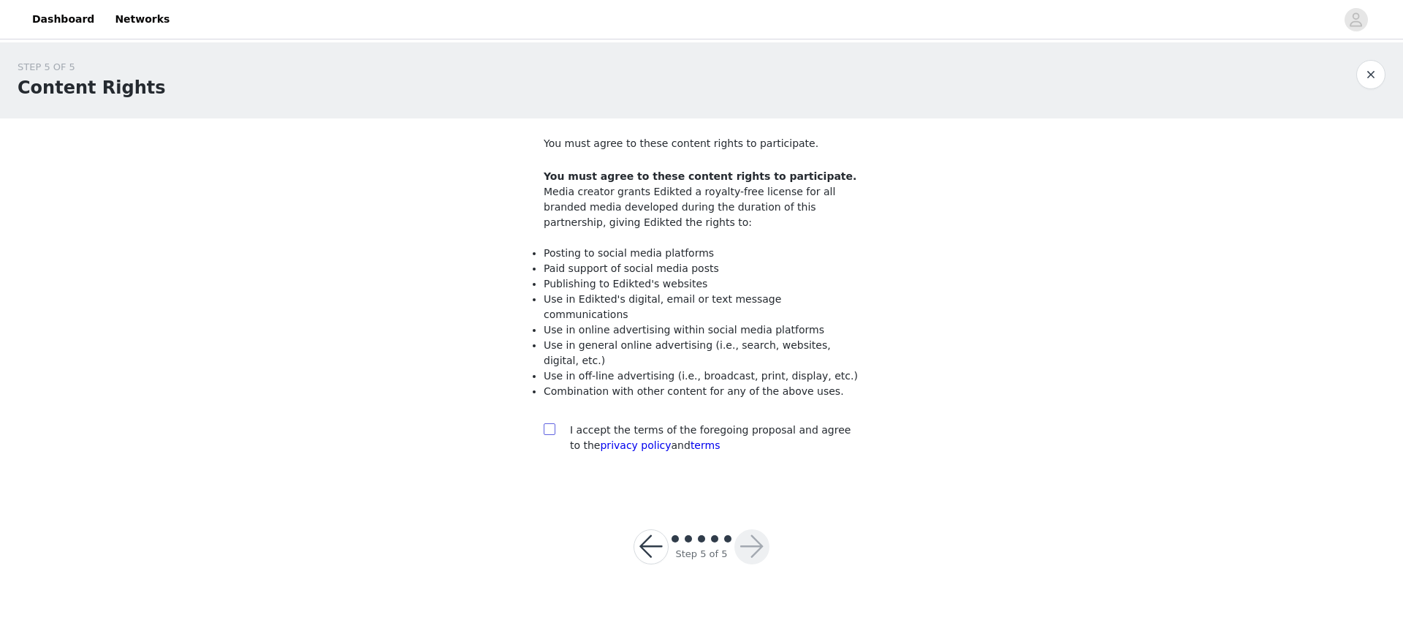
click at [553, 423] on input "checkbox" at bounding box center [549, 428] width 10 height 10
checkbox input "true"
click at [737, 529] on button "button" at bounding box center [751, 546] width 35 height 35
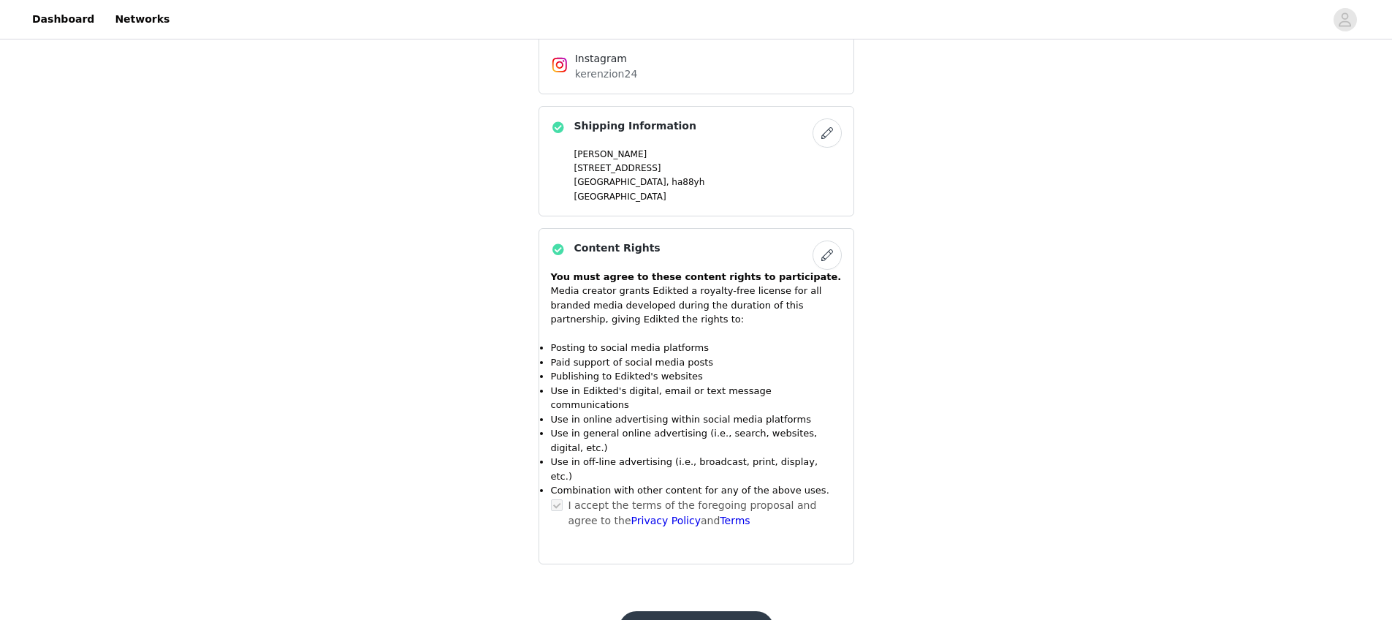
scroll to position [598, 0]
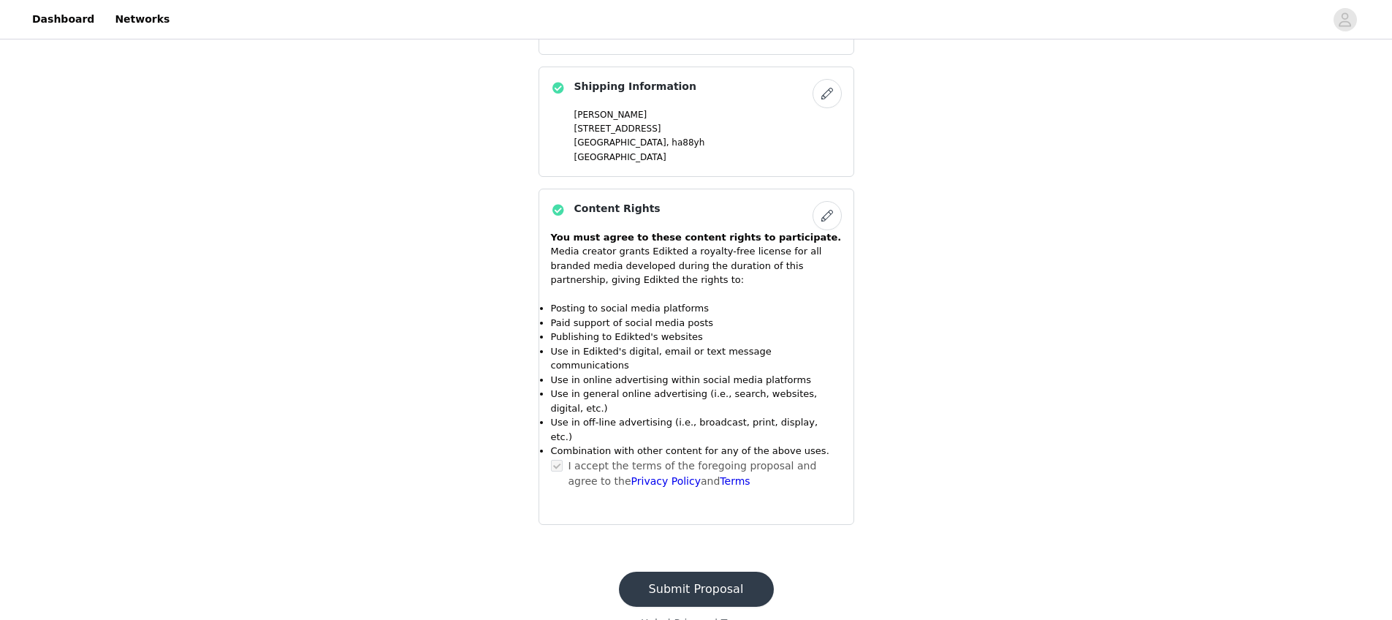
click at [683, 554] on footer "Submit Proposal Help | Privacy | Terms" at bounding box center [696, 601] width 190 height 94
drag, startPoint x: 683, startPoint y: 549, endPoint x: 708, endPoint y: 523, distance: 35.7
click at [683, 571] on button "Submit Proposal" at bounding box center [696, 588] width 155 height 35
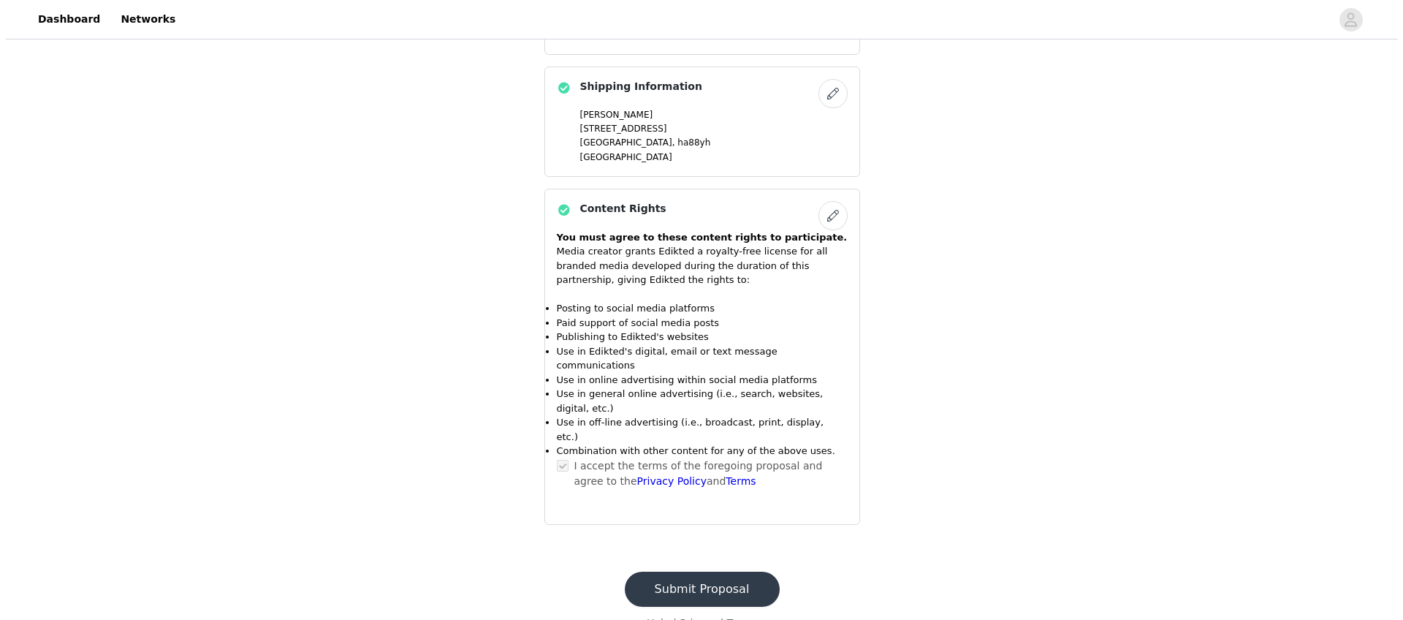
scroll to position [0, 0]
